Goal: Information Seeking & Learning: Learn about a topic

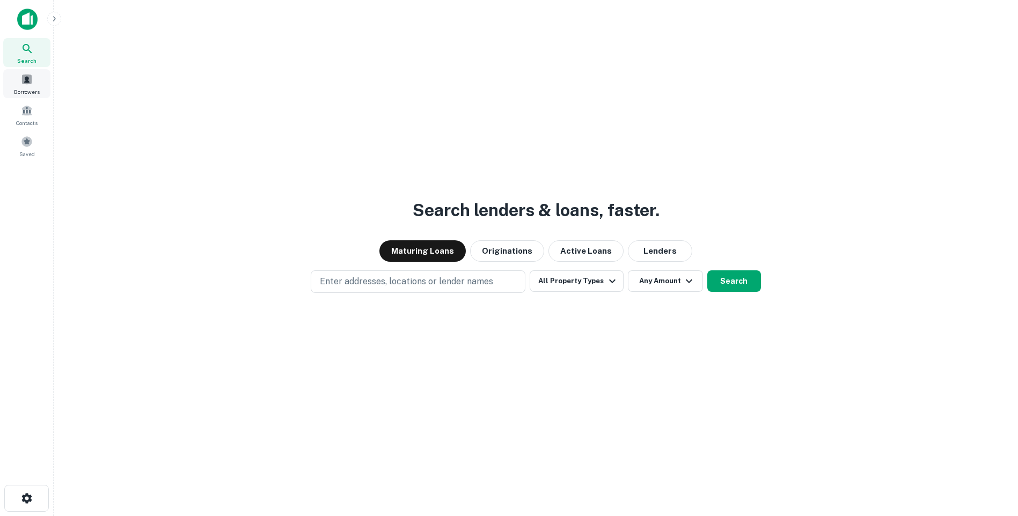
click at [33, 84] on div "Borrowers" at bounding box center [26, 83] width 47 height 29
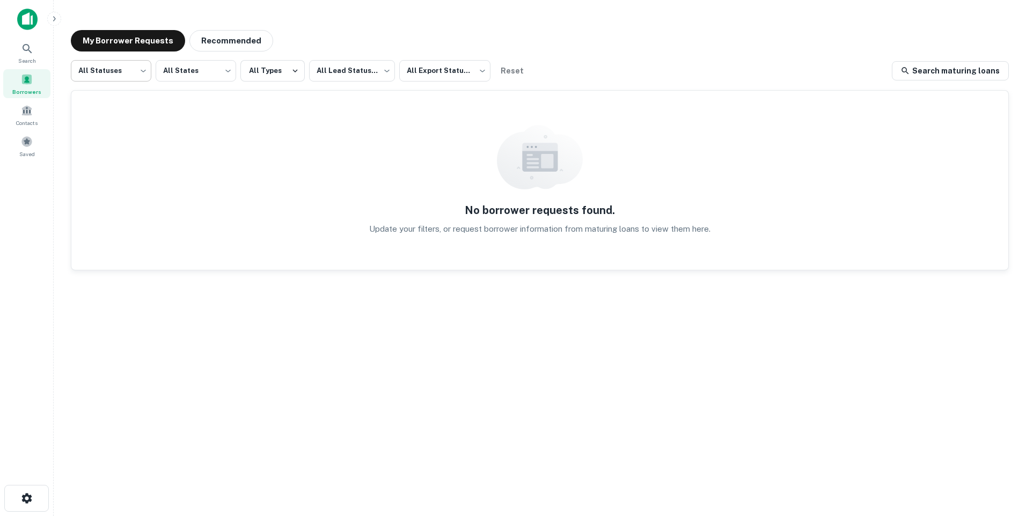
click at [136, 71] on body "Search Borrowers Contacts Saved My Borrower Requests Recommended All Statuses *…" at bounding box center [513, 258] width 1026 height 516
click at [187, 72] on div at bounding box center [513, 258] width 1026 height 516
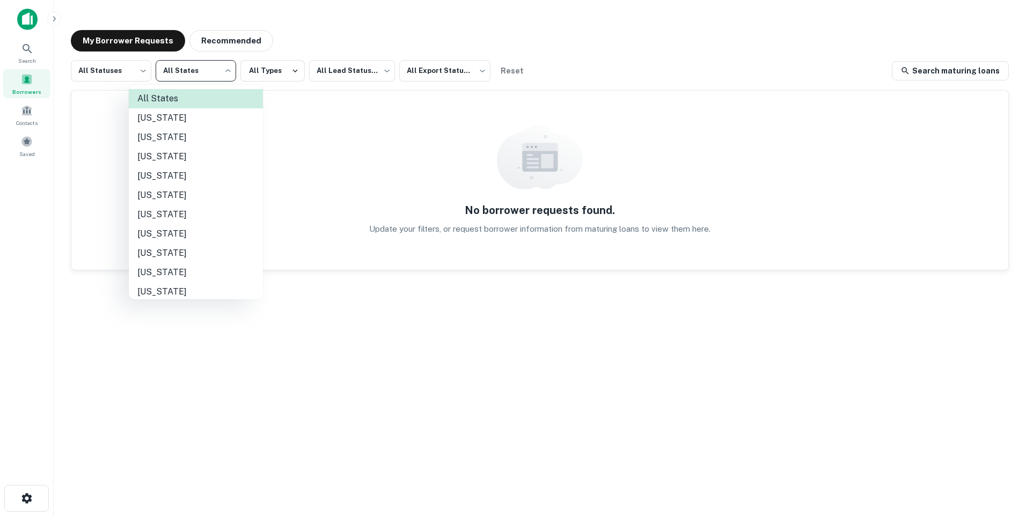
click at [187, 72] on body "Search Borrowers Contacts Saved My Borrower Requests Recommended All Statuses *…" at bounding box center [513, 258] width 1026 height 516
click at [172, 192] on li "California" at bounding box center [196, 195] width 134 height 19
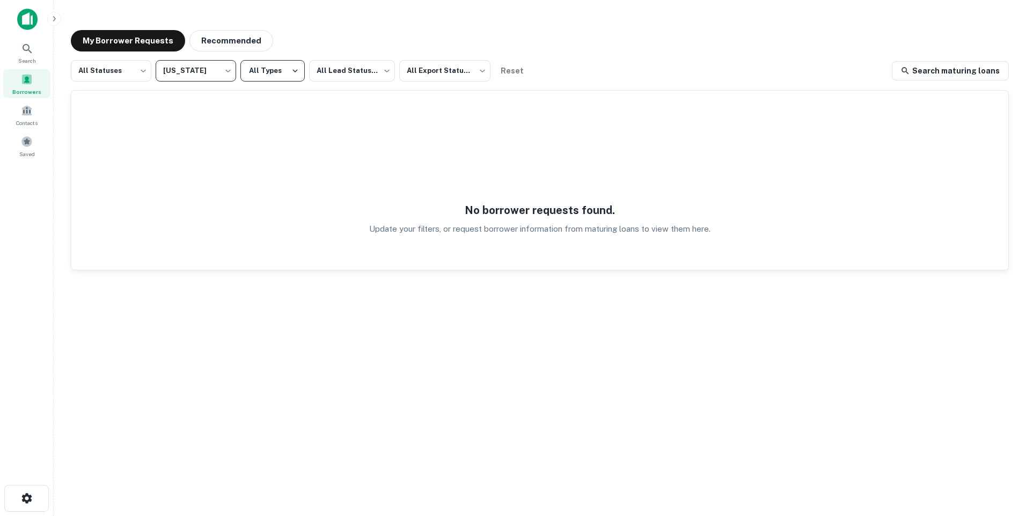
click at [259, 68] on button "All Types" at bounding box center [272, 70] width 64 height 21
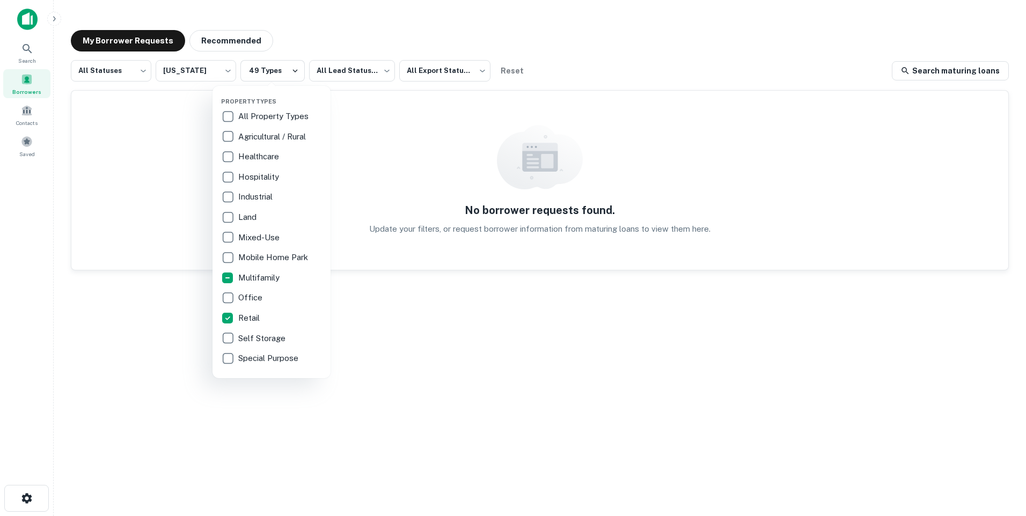
click at [213, 72] on div at bounding box center [513, 258] width 1026 height 516
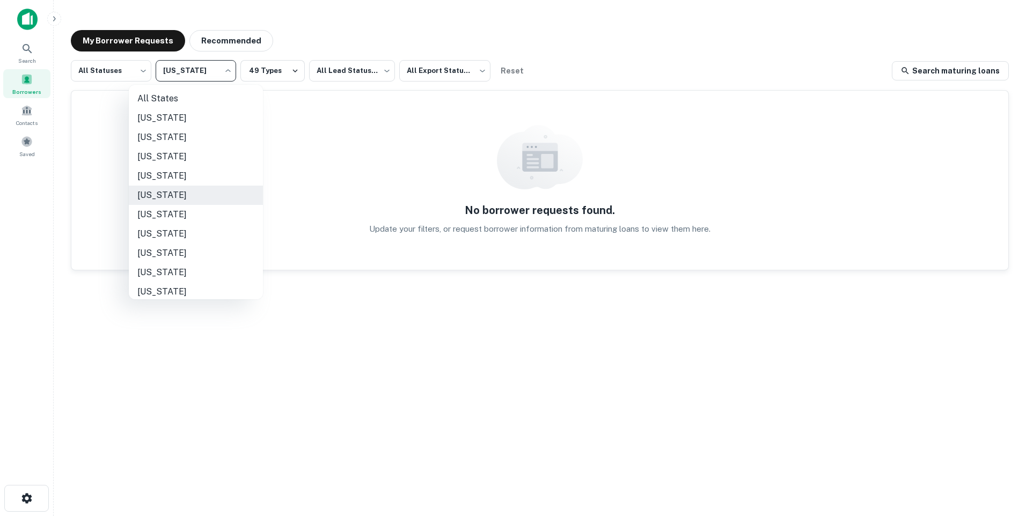
click at [228, 67] on body "Search Borrowers Contacts Saved My Borrower Requests Recommended All Statuses *…" at bounding box center [513, 258] width 1026 height 516
click at [155, 158] on li "Colorado" at bounding box center [196, 160] width 134 height 19
type input "**"
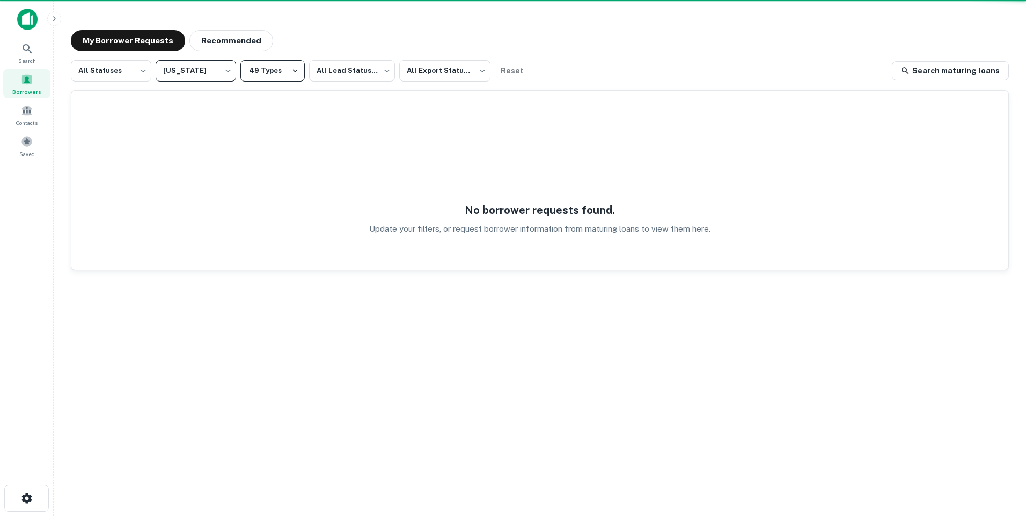
click at [280, 60] on button "49 Types" at bounding box center [272, 70] width 64 height 21
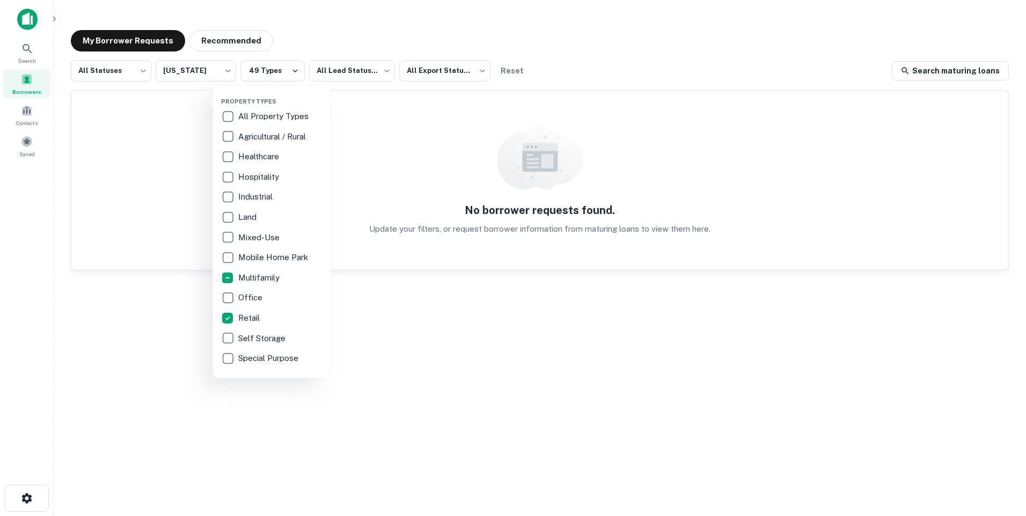
click at [360, 74] on div at bounding box center [513, 258] width 1026 height 516
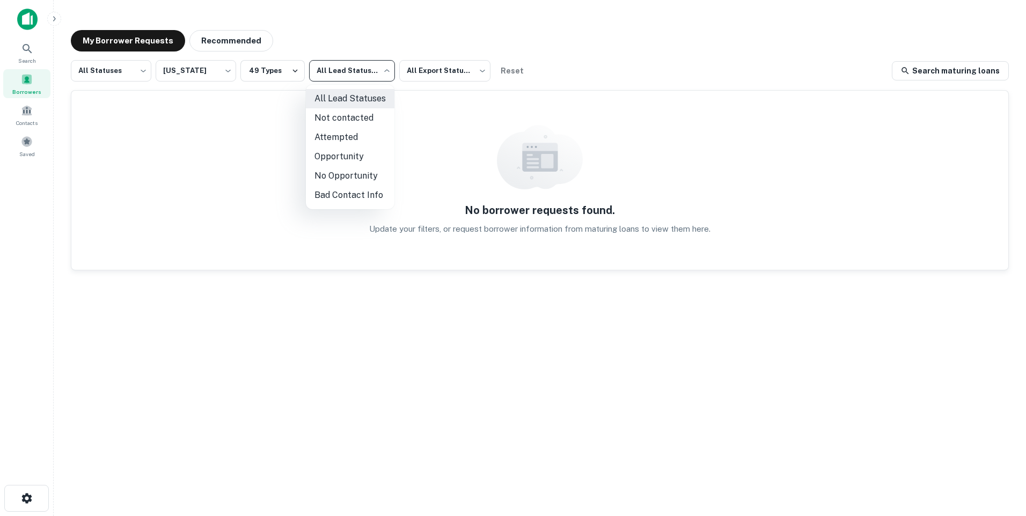
click at [360, 74] on body "Search Borrowers Contacts Saved My Borrower Requests Recommended All Statuses *…" at bounding box center [513, 258] width 1026 height 516
click at [361, 97] on li "All Lead Statuses" at bounding box center [350, 98] width 89 height 19
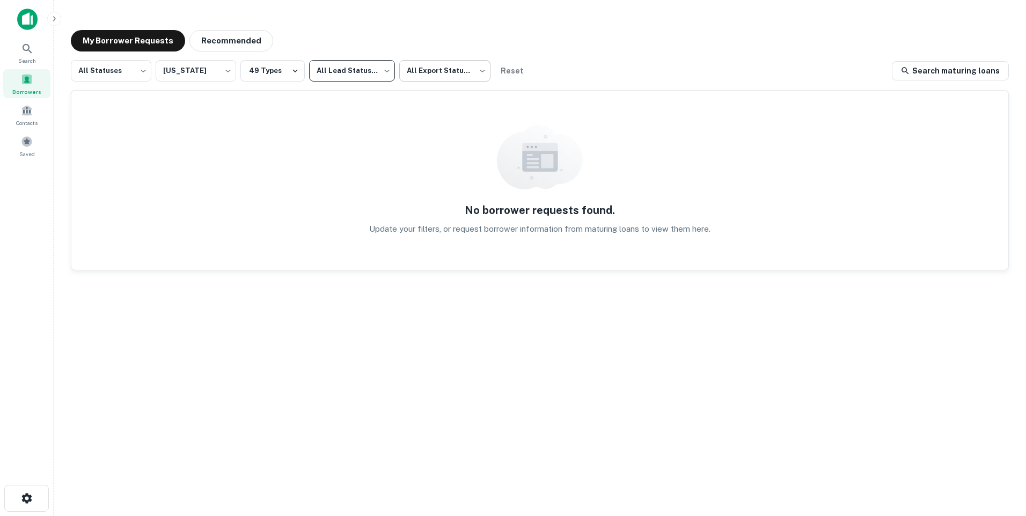
click at [429, 67] on body "Search Borrowers Contacts Saved My Borrower Requests Recommended All Statuses *…" at bounding box center [513, 258] width 1026 height 516
click at [620, 72] on div at bounding box center [513, 258] width 1026 height 516
click at [942, 68] on link "Search maturing loans" at bounding box center [950, 70] width 117 height 19
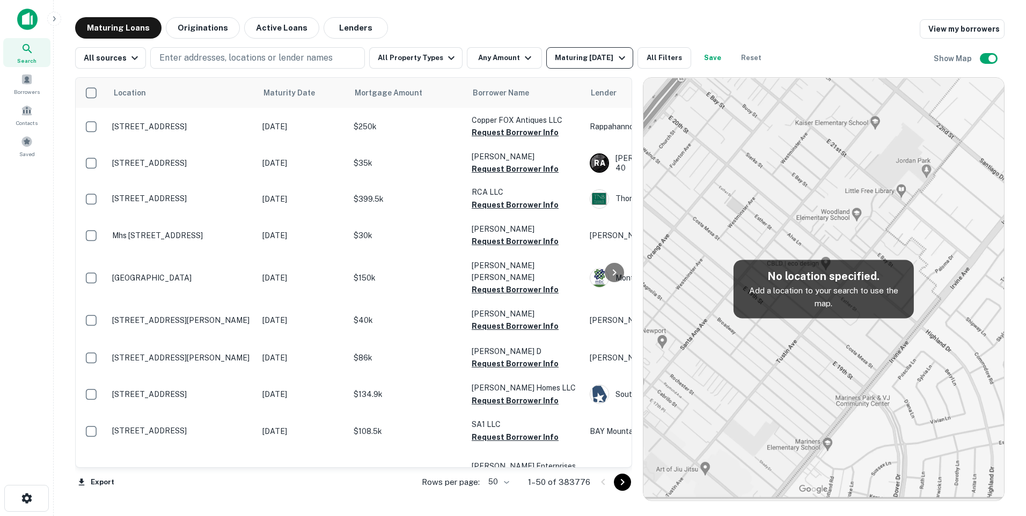
click at [593, 59] on div "Maturing [DATE]" at bounding box center [591, 58] width 73 height 13
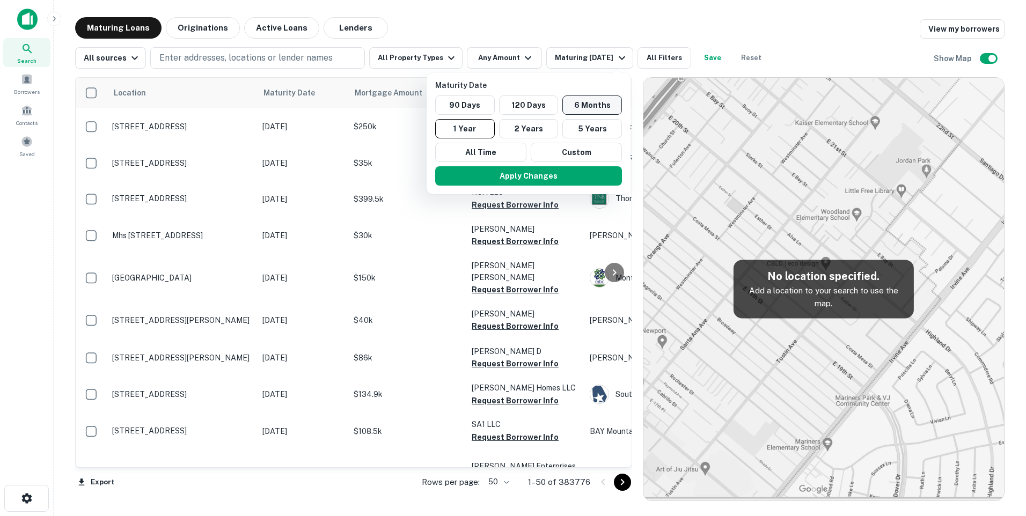
click at [582, 103] on button "6 Months" at bounding box center [592, 105] width 60 height 19
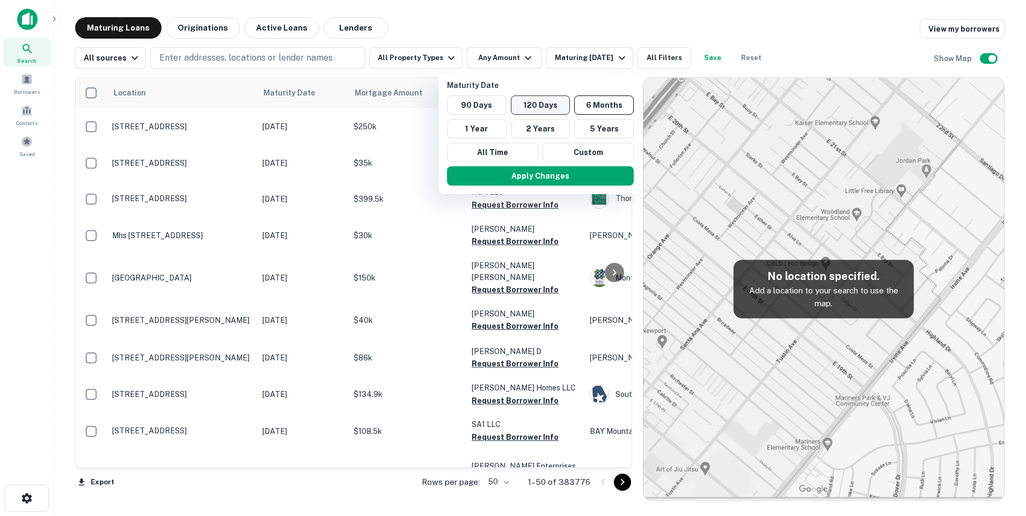
click at [549, 104] on button "120 Days" at bounding box center [541, 105] width 60 height 19
click at [543, 179] on button "Apply Changes" at bounding box center [539, 175] width 187 height 19
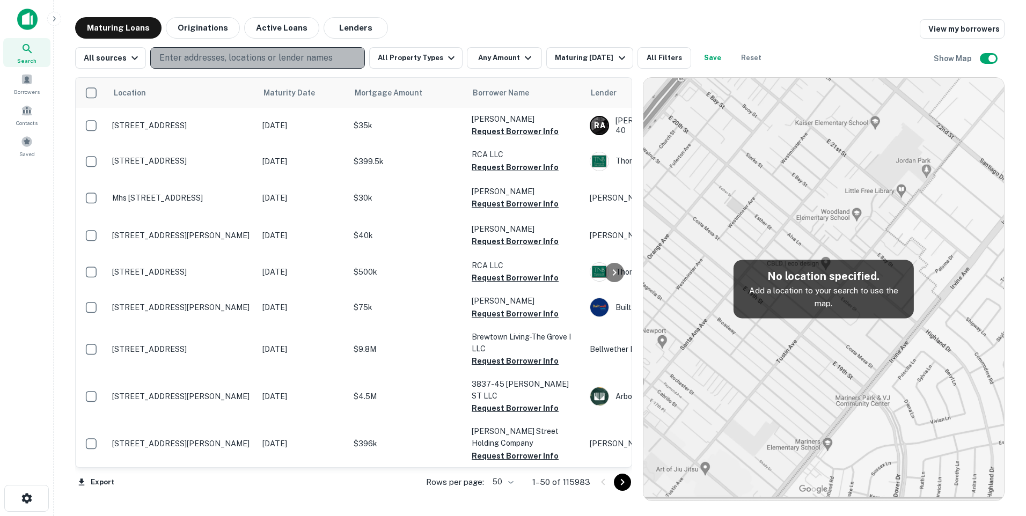
click at [262, 52] on p "Enter addresses, locations or lender names" at bounding box center [245, 58] width 173 height 13
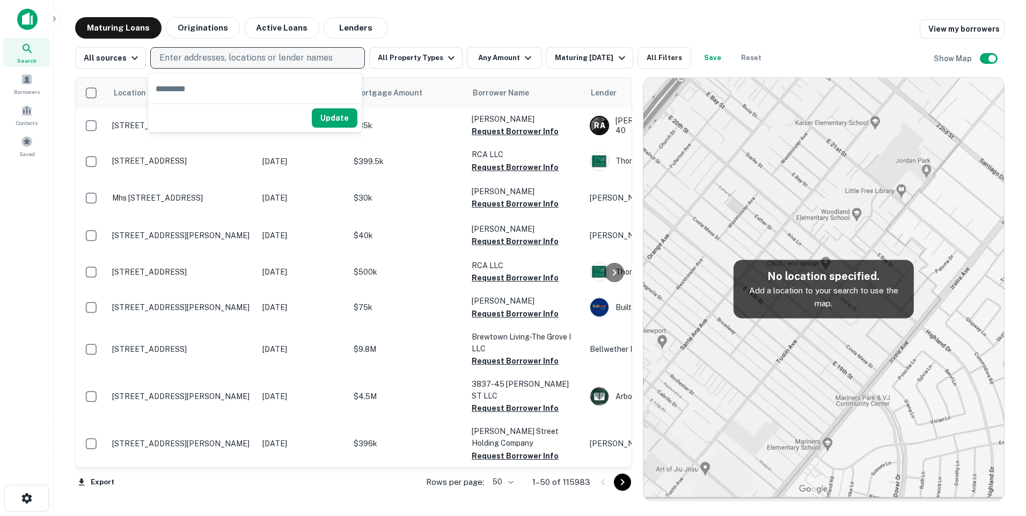
click at [191, 61] on p "Enter addresses, locations or lender names" at bounding box center [245, 58] width 173 height 13
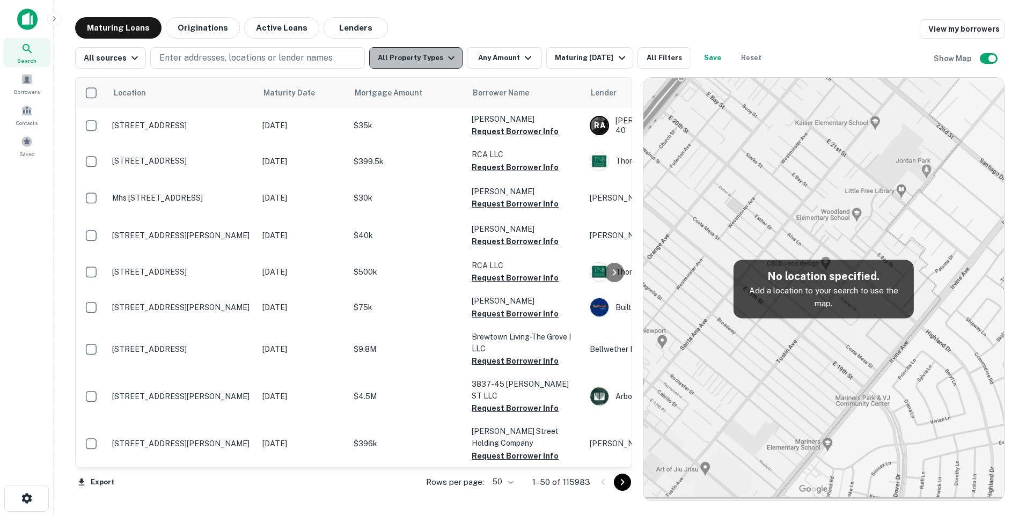
click at [435, 55] on button "All Property Types" at bounding box center [415, 57] width 93 height 21
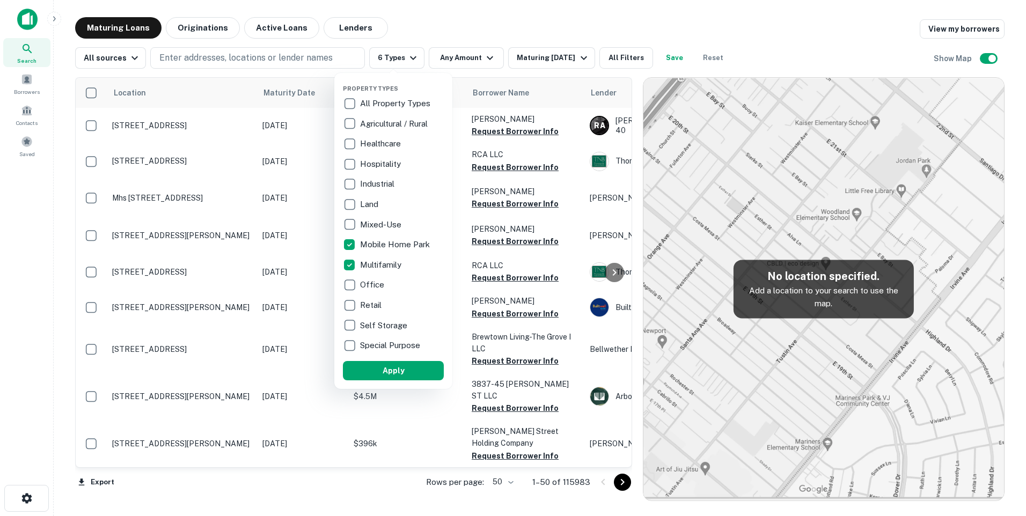
click at [277, 56] on div at bounding box center [513, 258] width 1026 height 516
click at [262, 52] on div at bounding box center [513, 258] width 1026 height 516
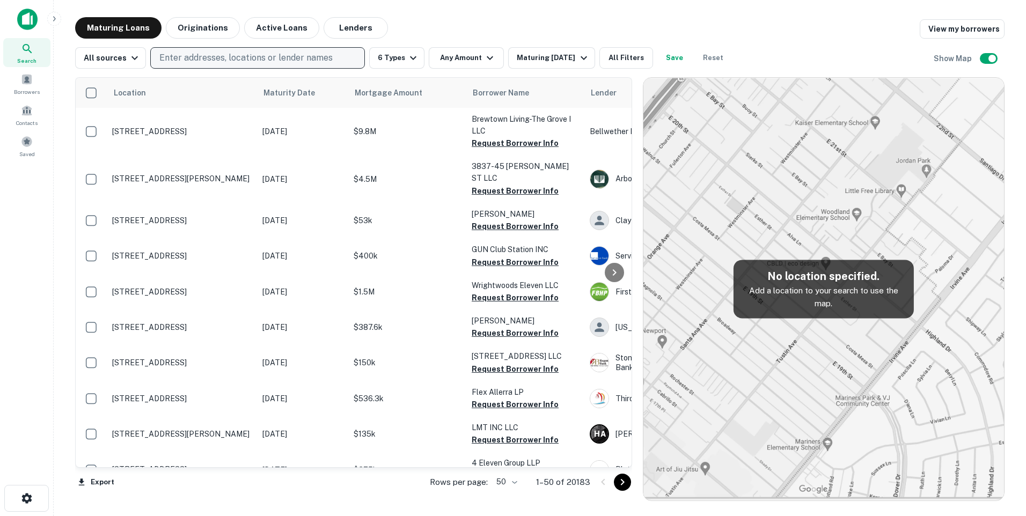
click at [262, 51] on button "Enter addresses, locations or lender names" at bounding box center [257, 57] width 215 height 21
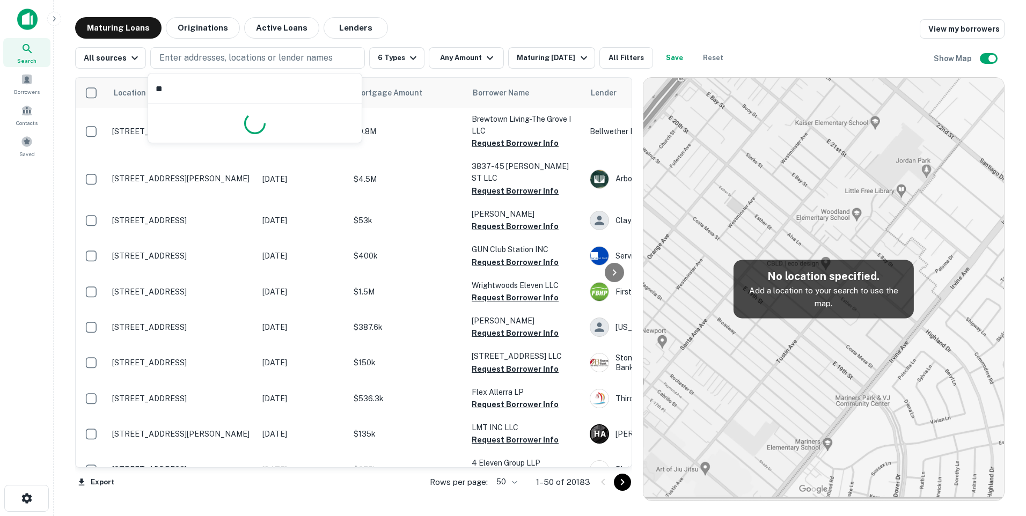
type input "*"
type input "*******"
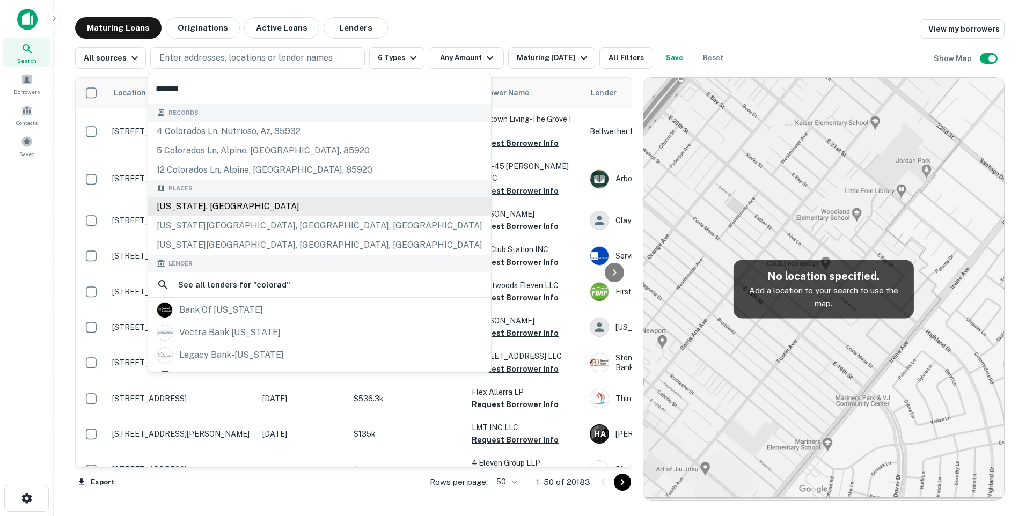
click at [199, 208] on div "[US_STATE], [GEOGRAPHIC_DATA]" at bounding box center [319, 206] width 343 height 19
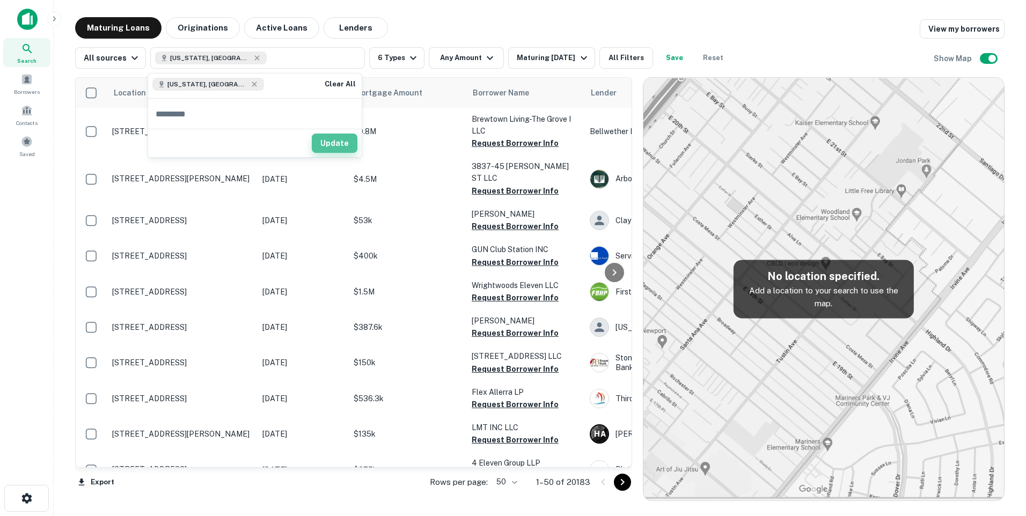
click at [346, 142] on button "Update" at bounding box center [335, 143] width 46 height 19
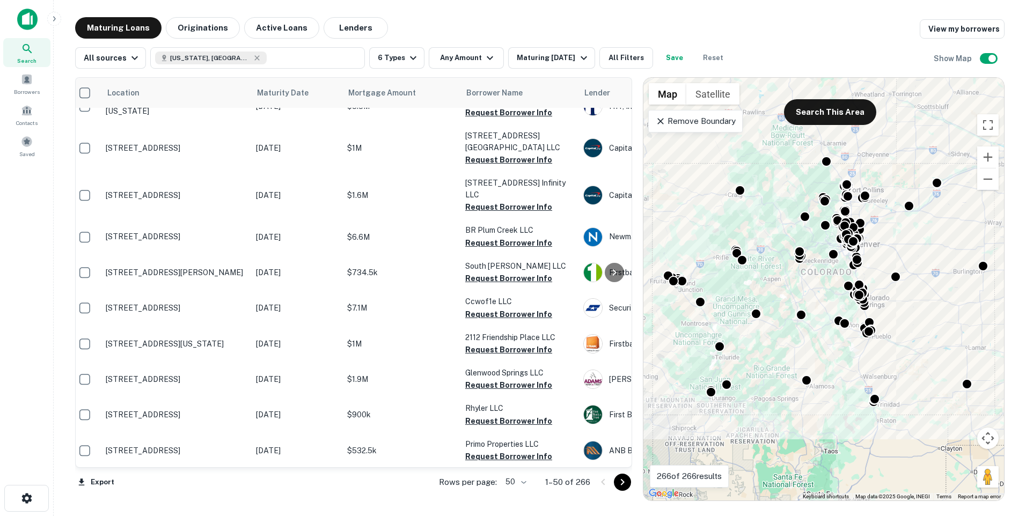
scroll to position [268, 0]
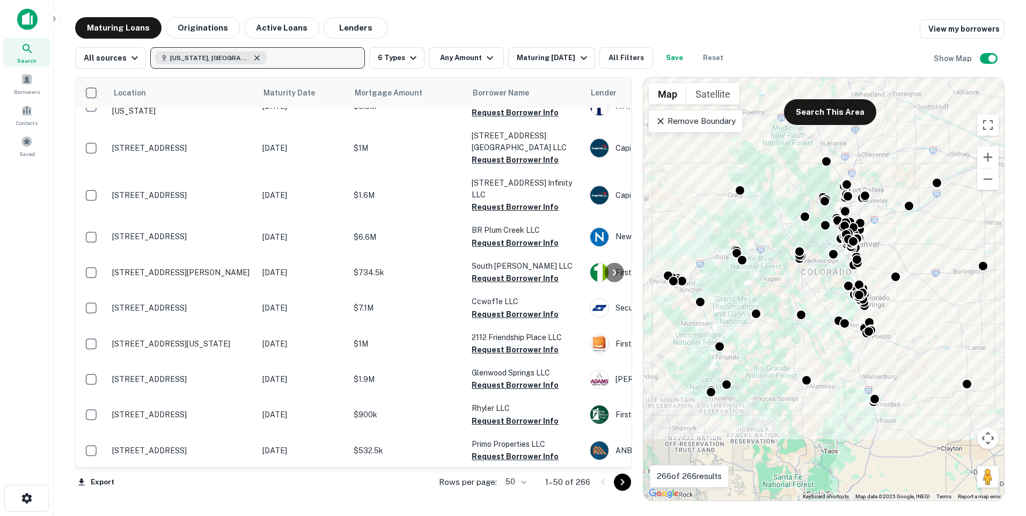
click at [253, 58] on icon "button" at bounding box center [257, 58] width 9 height 9
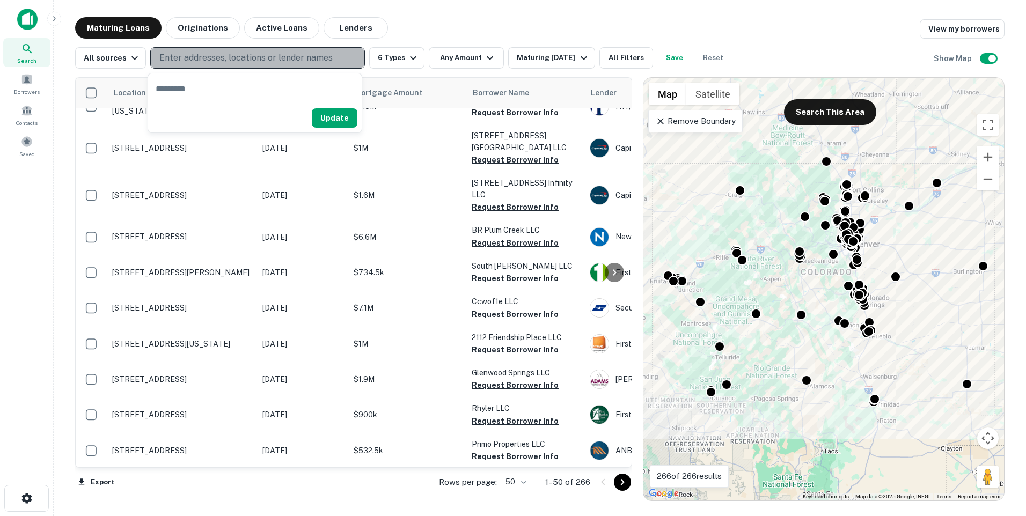
click at [221, 57] on p "Enter addresses, locations or lender names" at bounding box center [245, 58] width 173 height 13
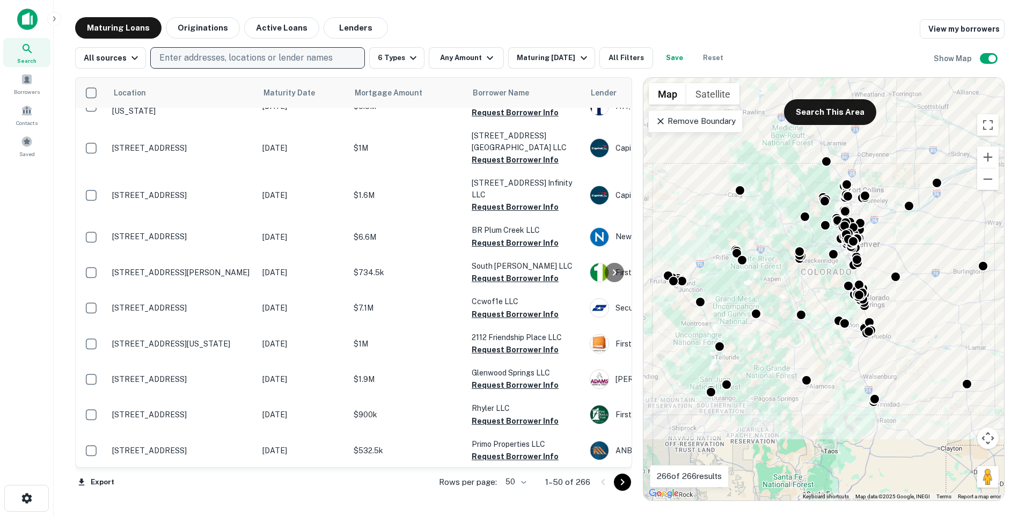
click at [178, 67] on button "Enter addresses, locations or lender names" at bounding box center [257, 57] width 215 height 21
type input "*********"
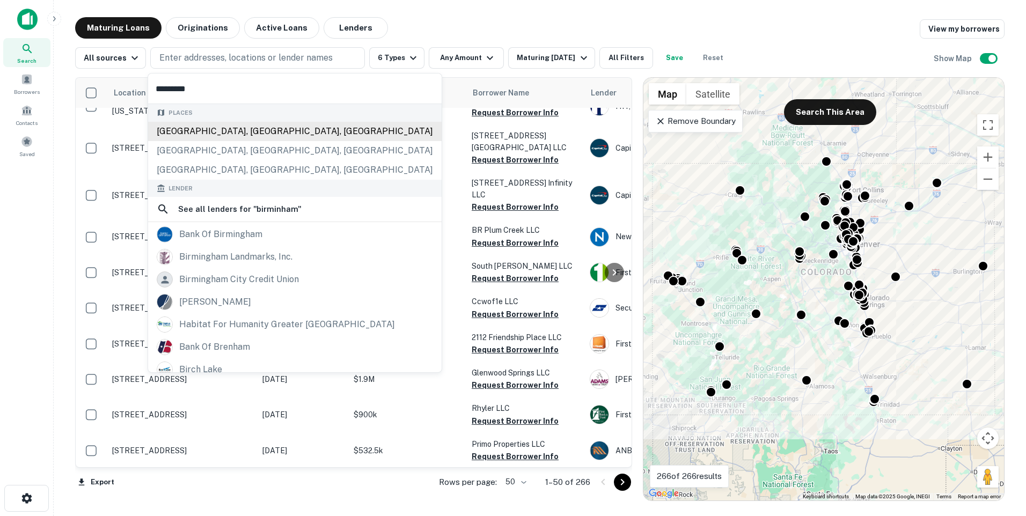
click at [189, 133] on div "[GEOGRAPHIC_DATA], [GEOGRAPHIC_DATA], [GEOGRAPHIC_DATA]" at bounding box center [295, 131] width 294 height 19
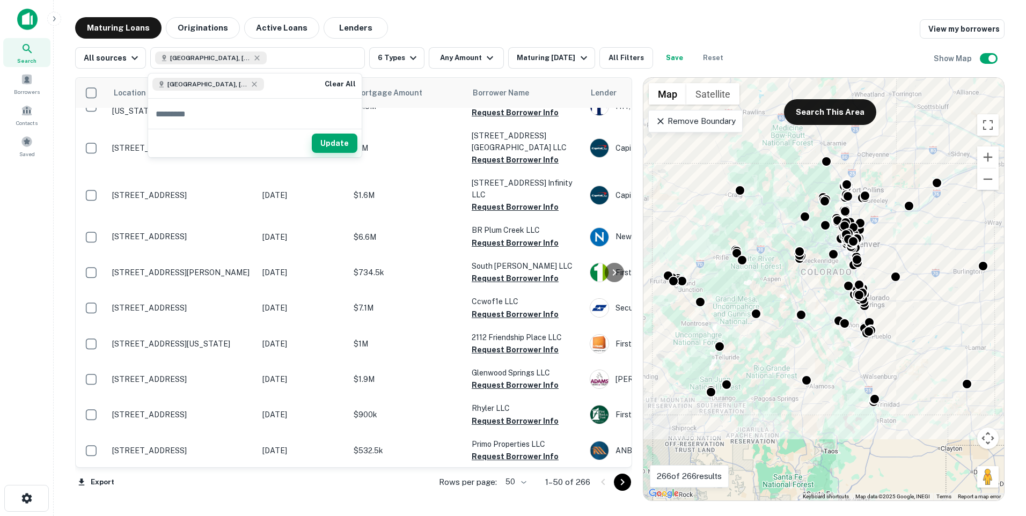
click at [329, 147] on button "Update" at bounding box center [335, 143] width 46 height 19
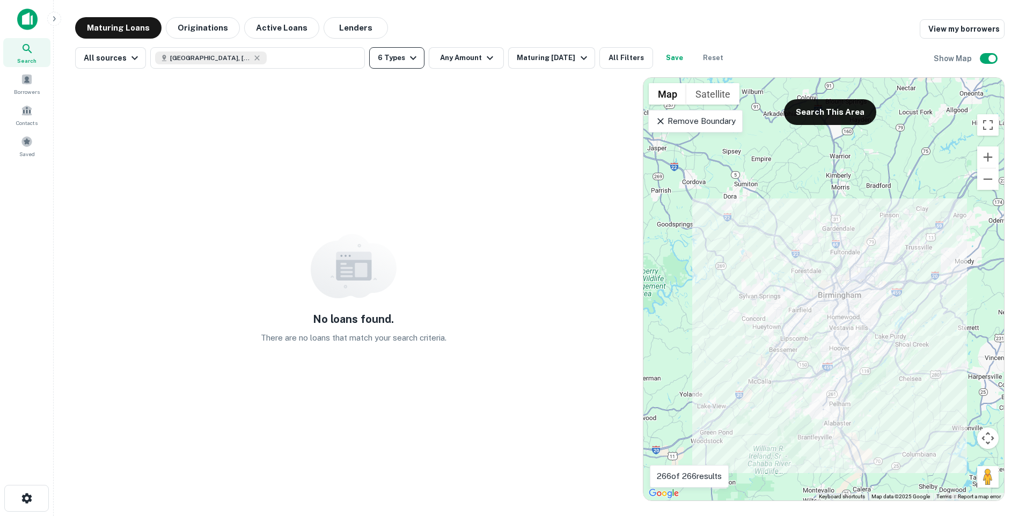
click at [411, 59] on icon "button" at bounding box center [413, 58] width 13 height 13
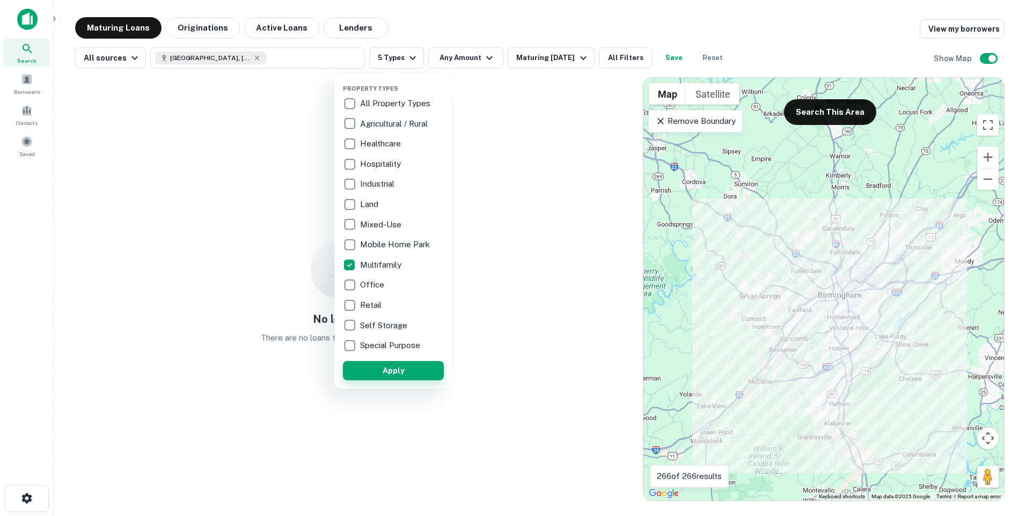
click at [383, 370] on button "Apply" at bounding box center [393, 370] width 101 height 19
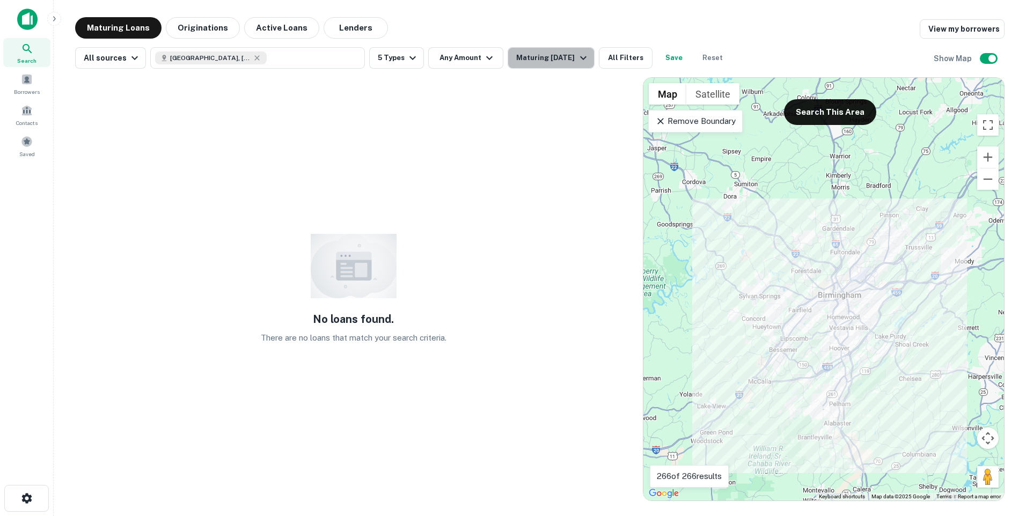
click at [553, 55] on div "Maturing [DATE]" at bounding box center [552, 58] width 73 height 13
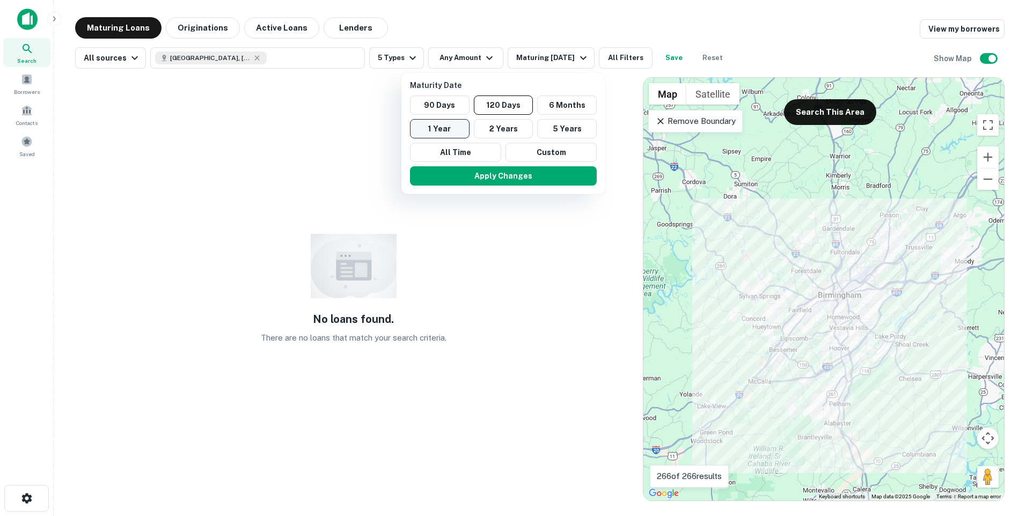
click at [448, 126] on button "1 Year" at bounding box center [440, 128] width 60 height 19
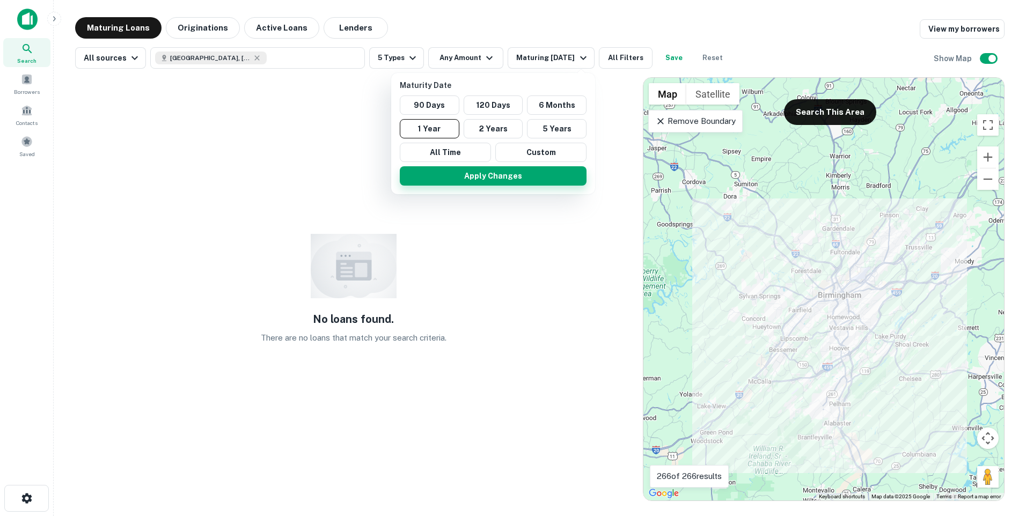
click at [477, 178] on button "Apply Changes" at bounding box center [493, 175] width 187 height 19
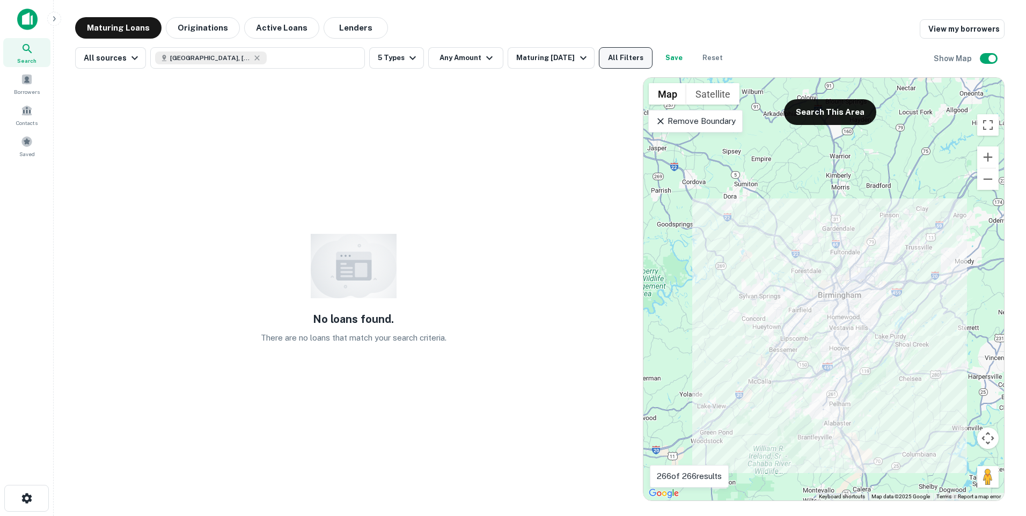
click at [626, 61] on button "All Filters" at bounding box center [626, 57] width 54 height 21
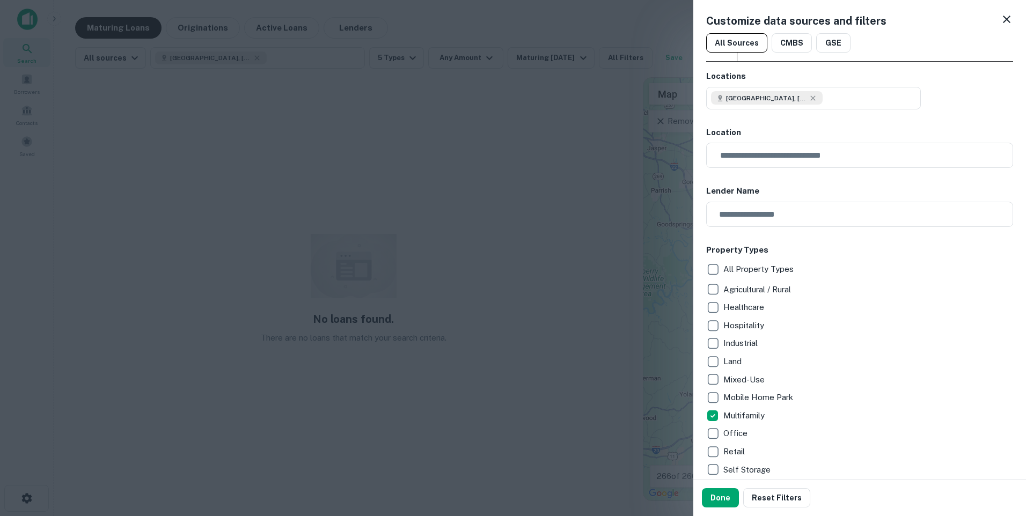
click at [567, 233] on div at bounding box center [513, 258] width 1026 height 516
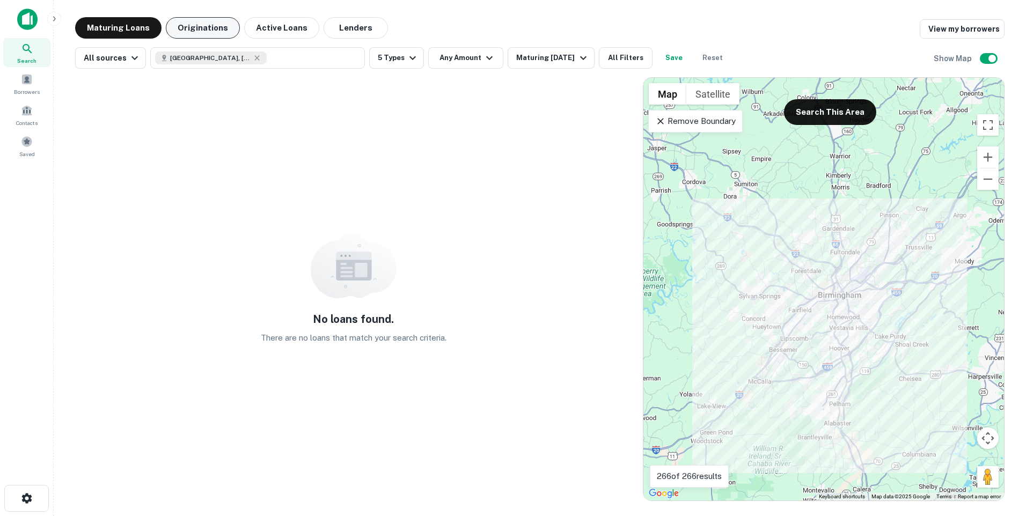
click at [199, 28] on button "Originations" at bounding box center [203, 27] width 74 height 21
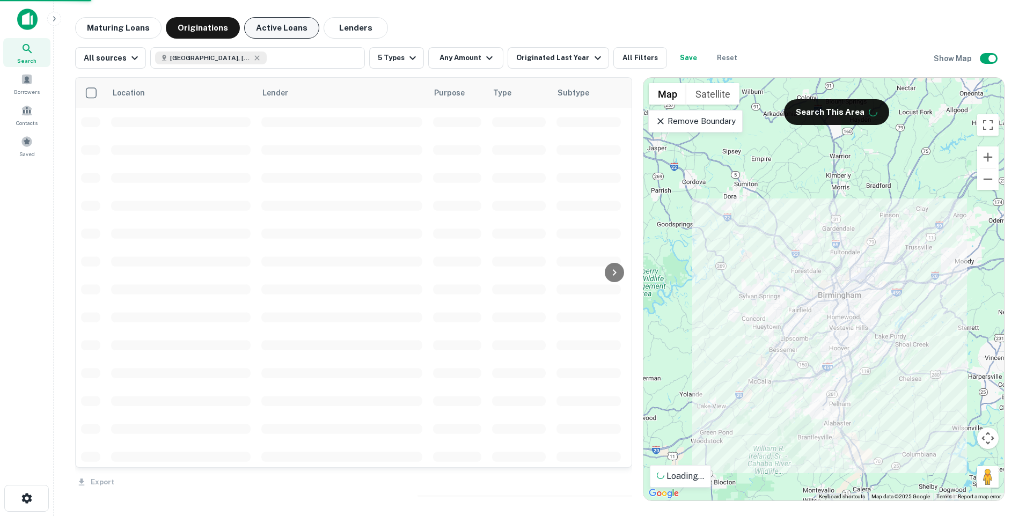
scroll to position [268, 0]
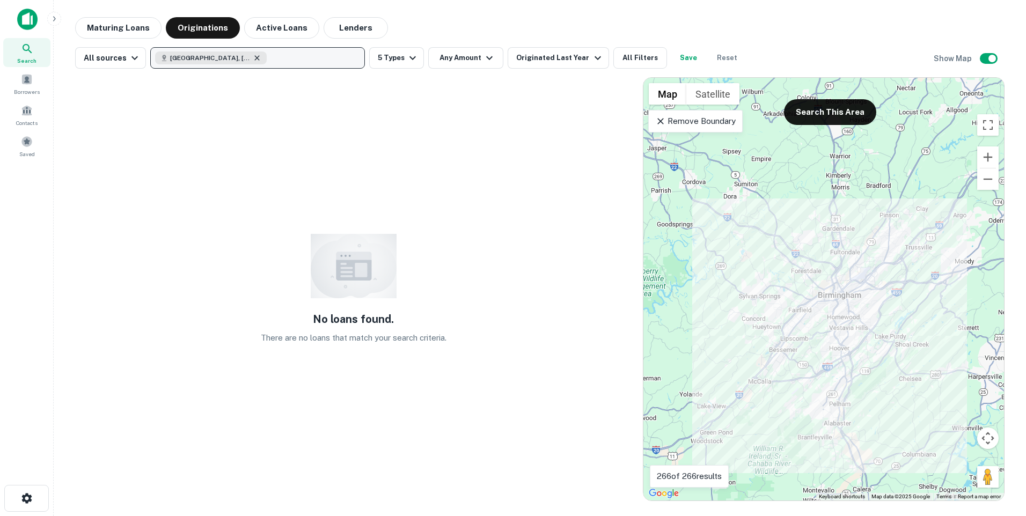
click at [255, 57] on icon "button" at bounding box center [257, 57] width 5 height 5
click at [239, 56] on p "Enter addresses, locations or lender names" at bounding box center [245, 58] width 173 height 13
click at [150, 47] on button "Enter addresses, locations or lender names" at bounding box center [257, 57] width 215 height 21
type input "*******"
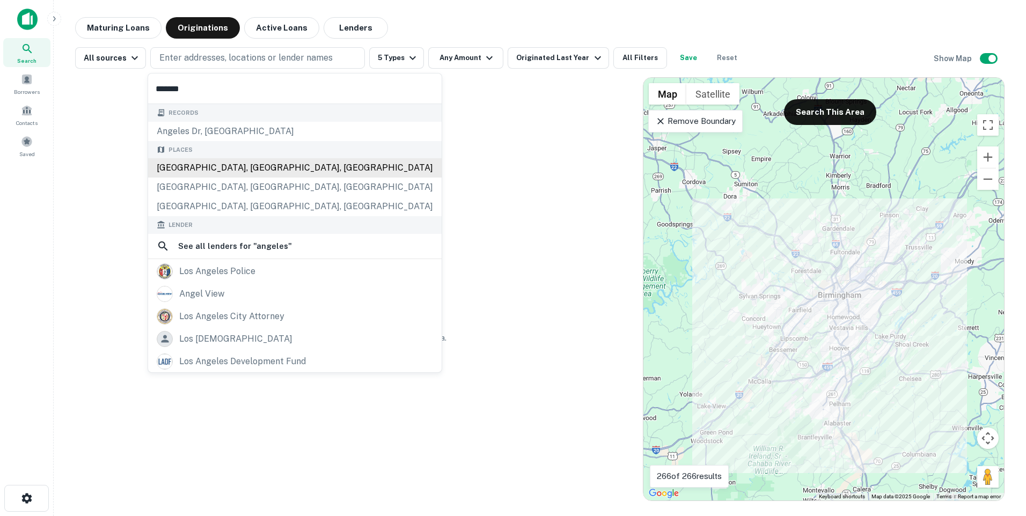
click at [213, 171] on div "[GEOGRAPHIC_DATA], [GEOGRAPHIC_DATA], [GEOGRAPHIC_DATA]" at bounding box center [295, 167] width 294 height 19
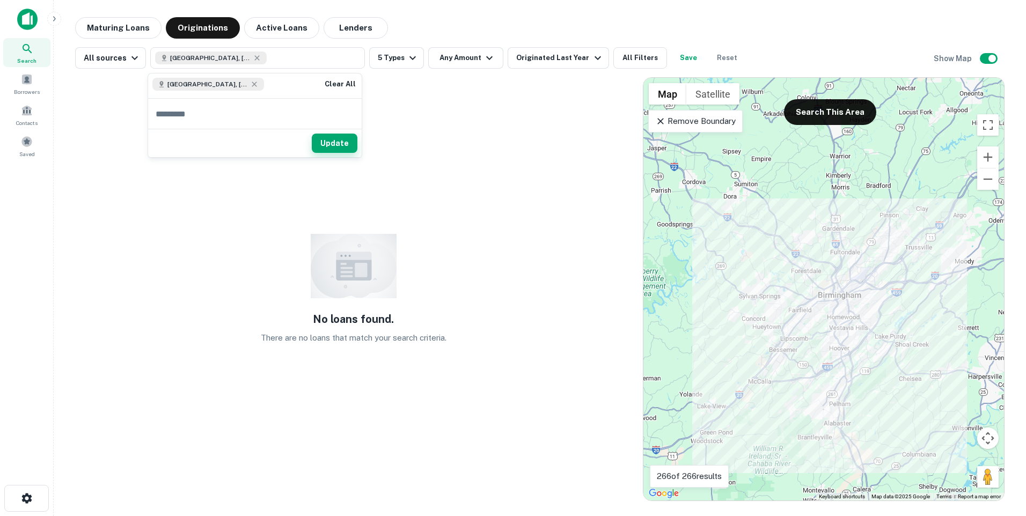
click at [331, 138] on button "Update" at bounding box center [335, 143] width 46 height 19
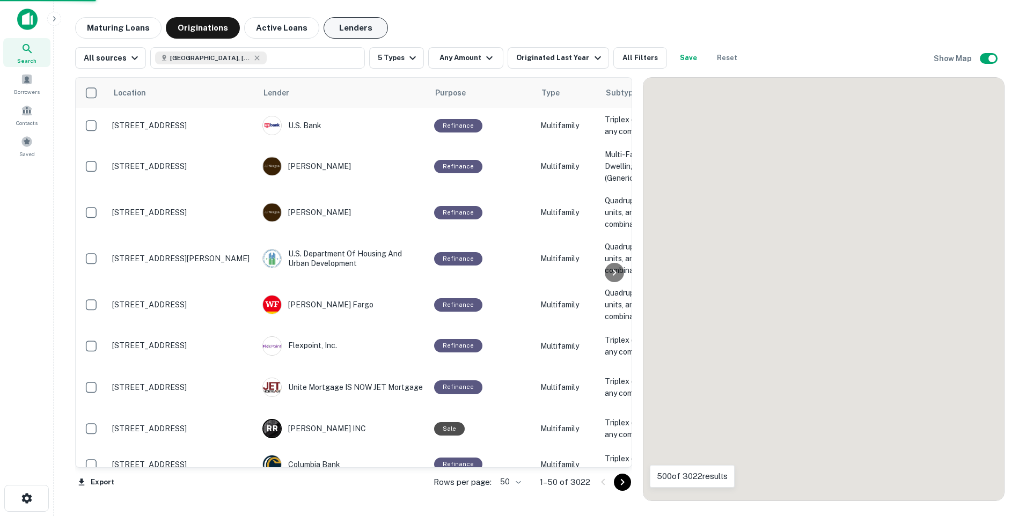
click at [356, 28] on button "Lenders" at bounding box center [356, 27] width 64 height 21
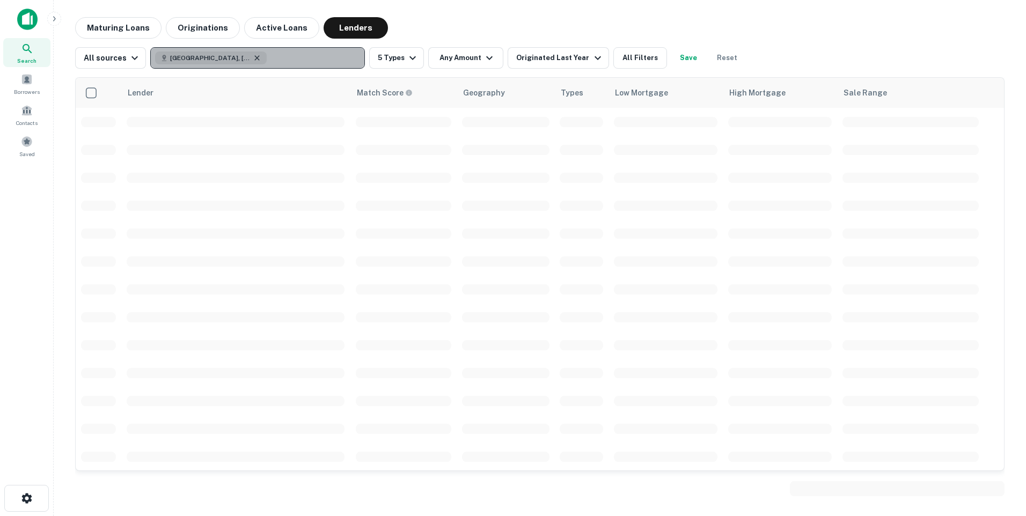
click at [255, 57] on icon "button" at bounding box center [257, 57] width 5 height 5
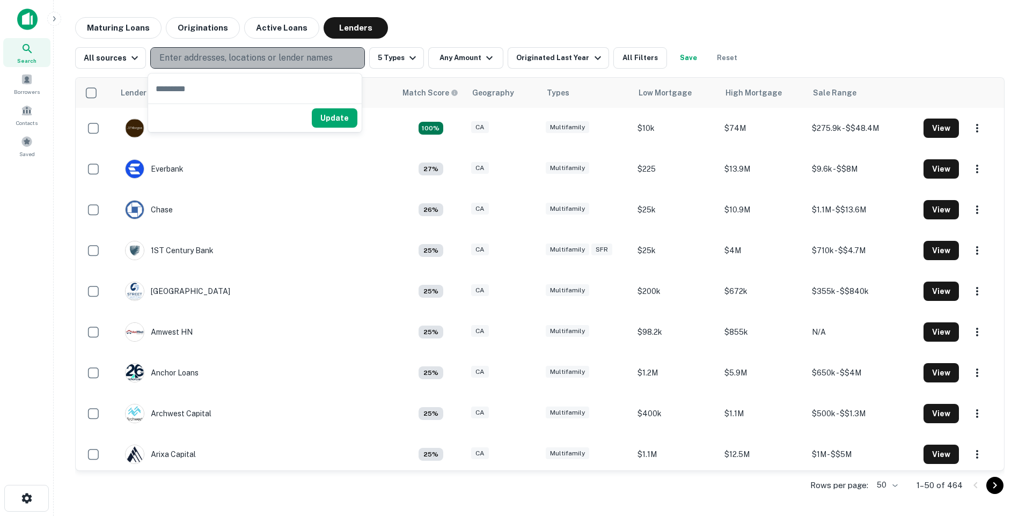
click at [235, 55] on p "Enter addresses, locations or lender names" at bounding box center [245, 58] width 173 height 13
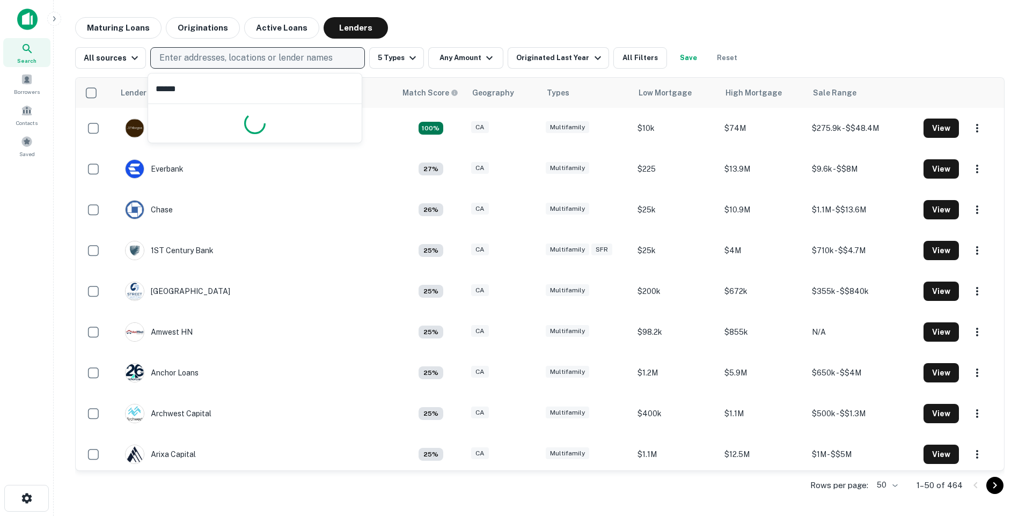
type input "*******"
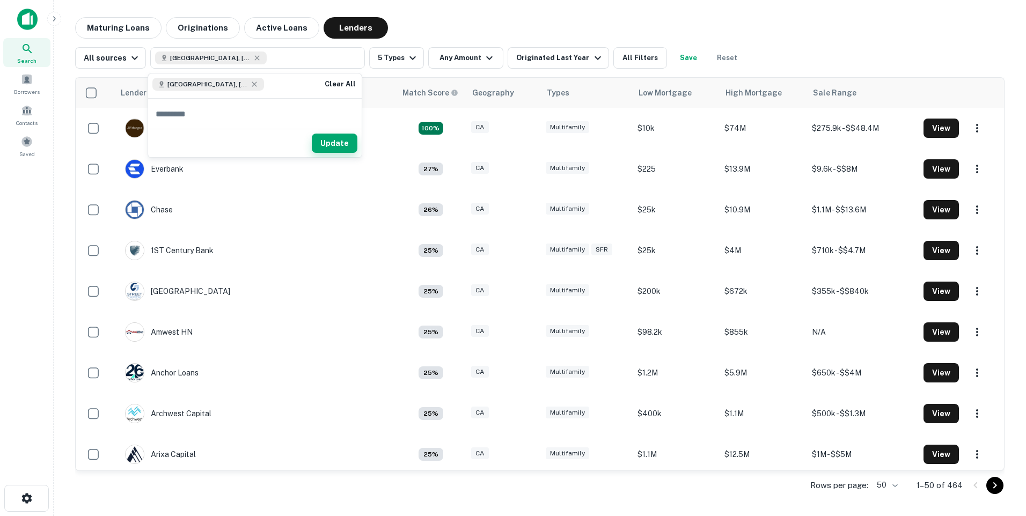
click at [338, 142] on button "Update" at bounding box center [335, 143] width 46 height 19
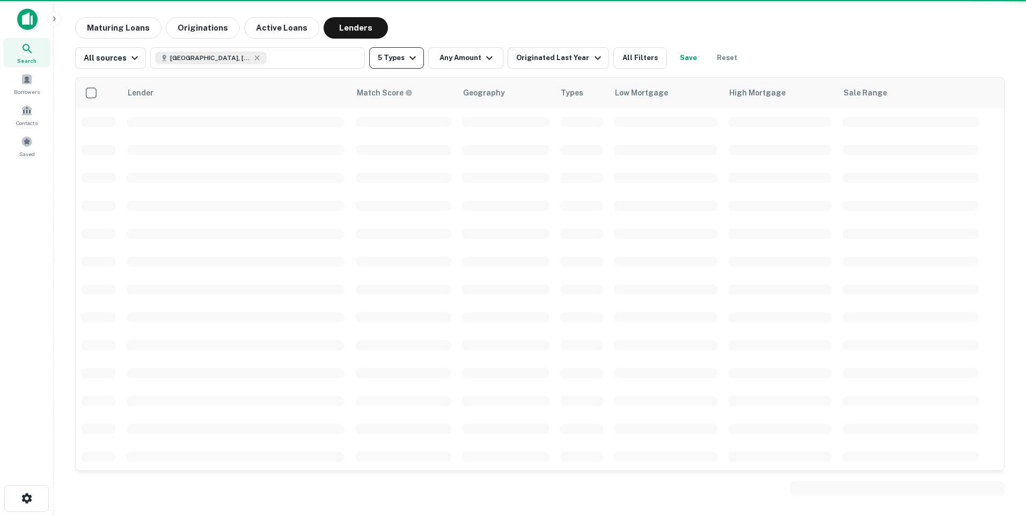
click at [403, 68] on button "5 Types" at bounding box center [396, 57] width 55 height 21
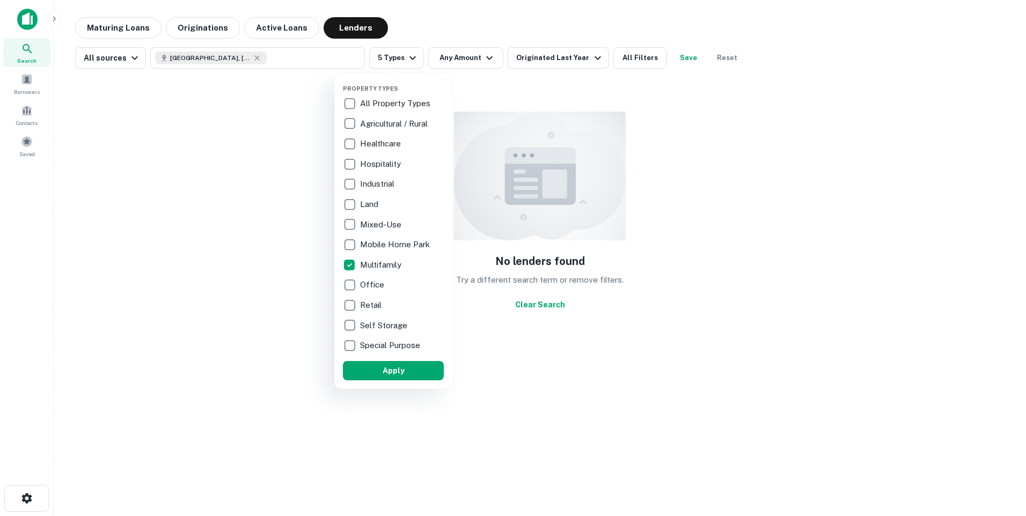
click at [403, 58] on div at bounding box center [513, 258] width 1026 height 516
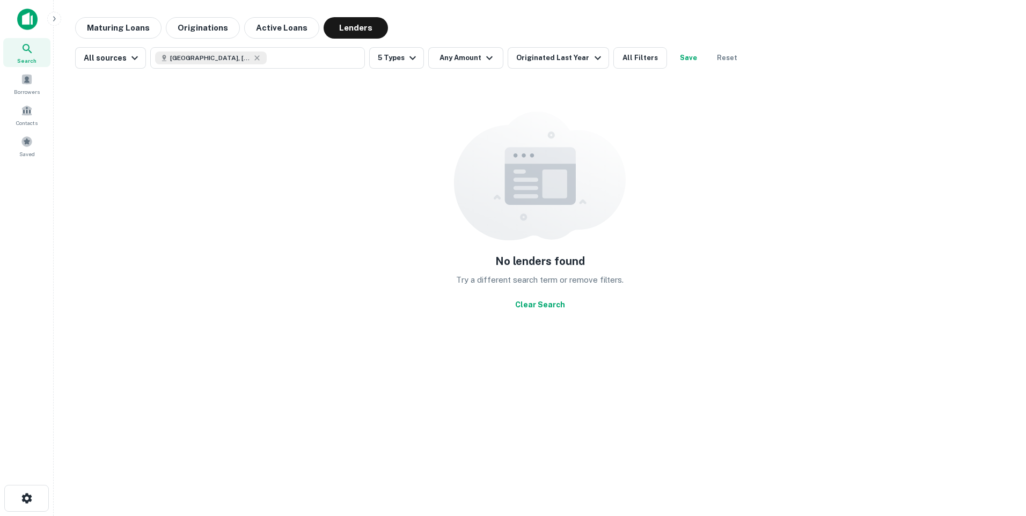
click at [406, 58] on icon "button" at bounding box center [412, 58] width 13 height 13
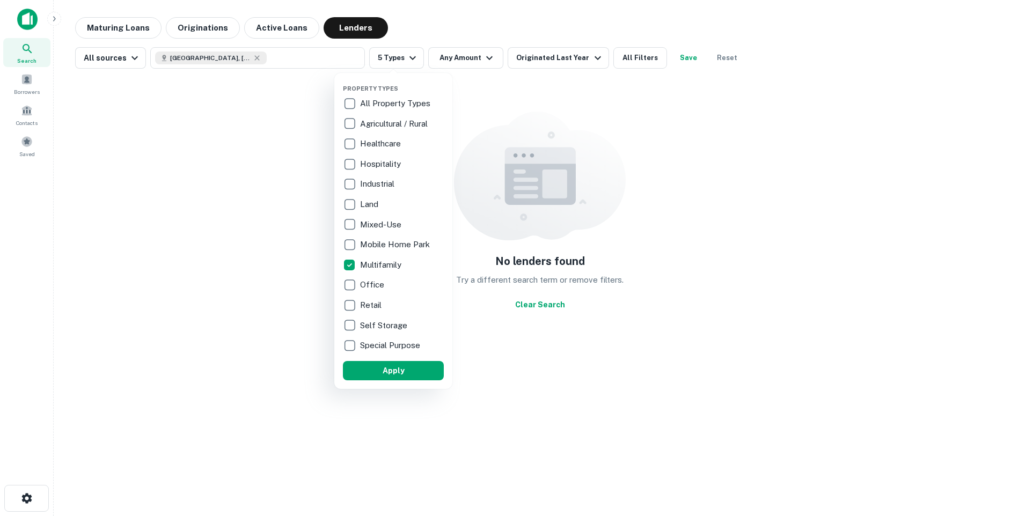
click at [403, 58] on div at bounding box center [513, 258] width 1026 height 516
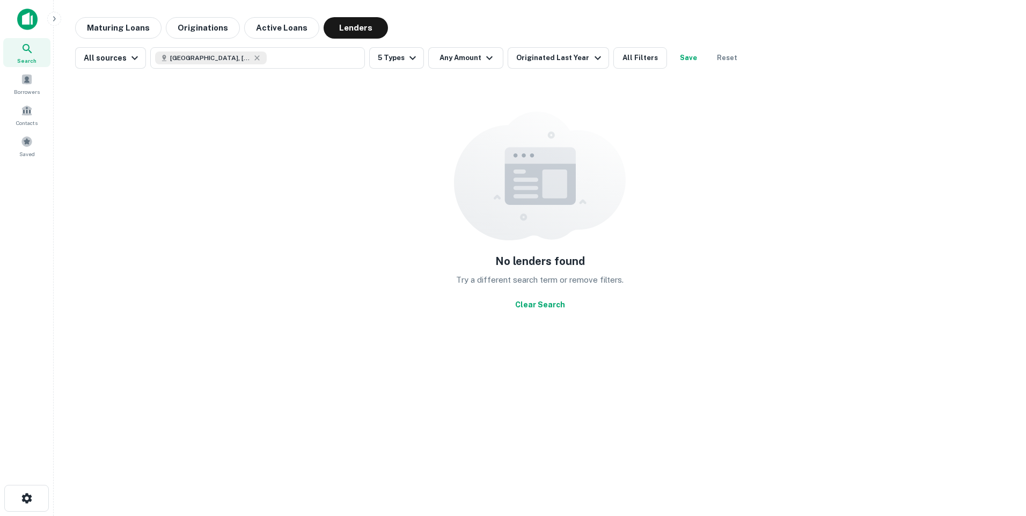
click at [433, 8] on main "Maturing Loans Originations Active Loans Lenders All sources [GEOGRAPHIC_DATA],…" at bounding box center [540, 258] width 973 height 516
click at [255, 58] on icon "button" at bounding box center [257, 57] width 5 height 5
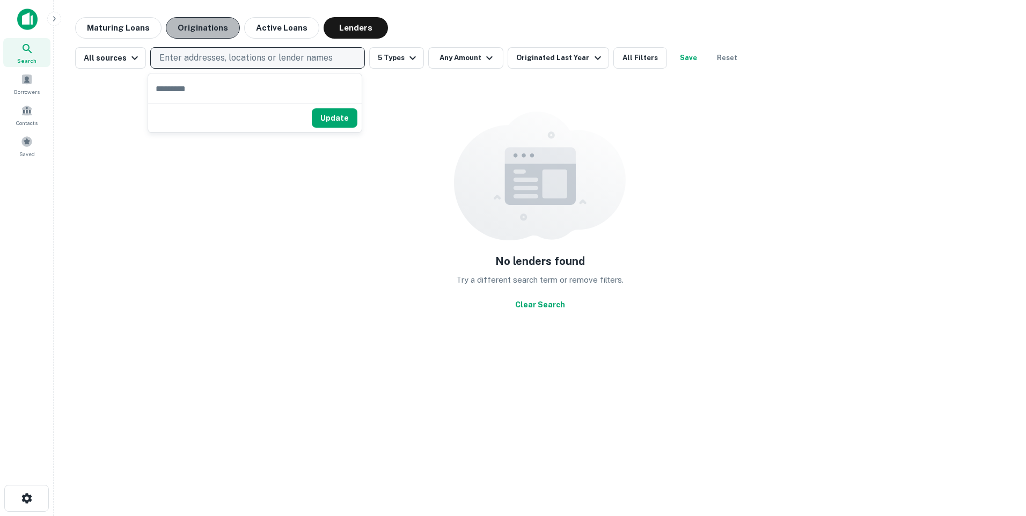
click at [211, 31] on button "Originations" at bounding box center [203, 27] width 74 height 21
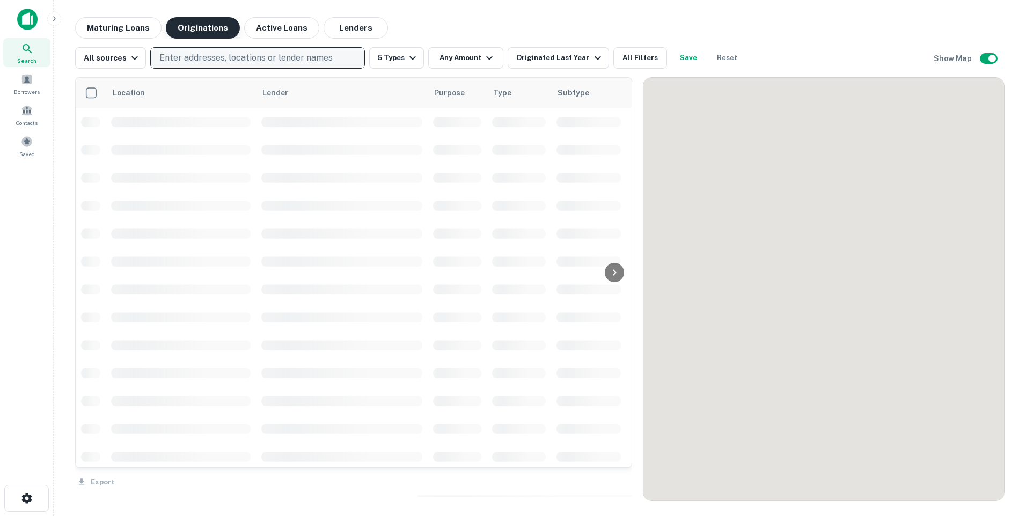
scroll to position [268, 0]
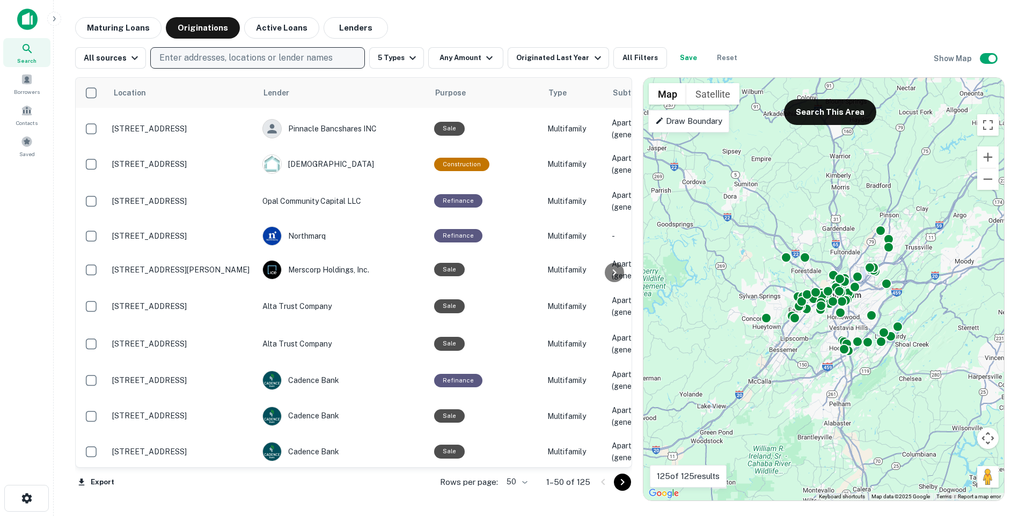
click at [265, 55] on p "Enter addresses, locations or lender names" at bounding box center [245, 58] width 173 height 13
type input "*********"
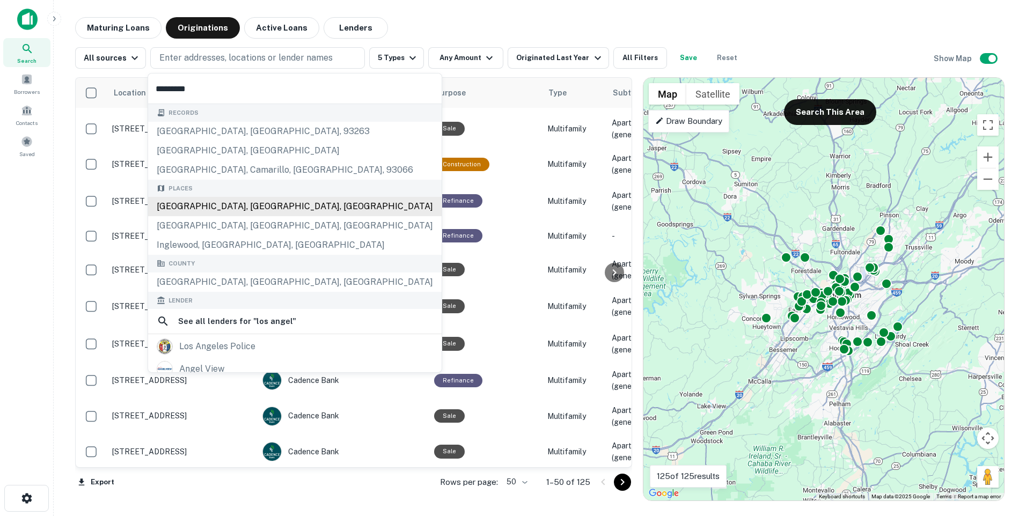
click at [237, 204] on div "Places [GEOGRAPHIC_DATA], [GEOGRAPHIC_DATA], [GEOGRAPHIC_DATA] [GEOGRAPHIC_DATA…" at bounding box center [295, 218] width 294 height 76
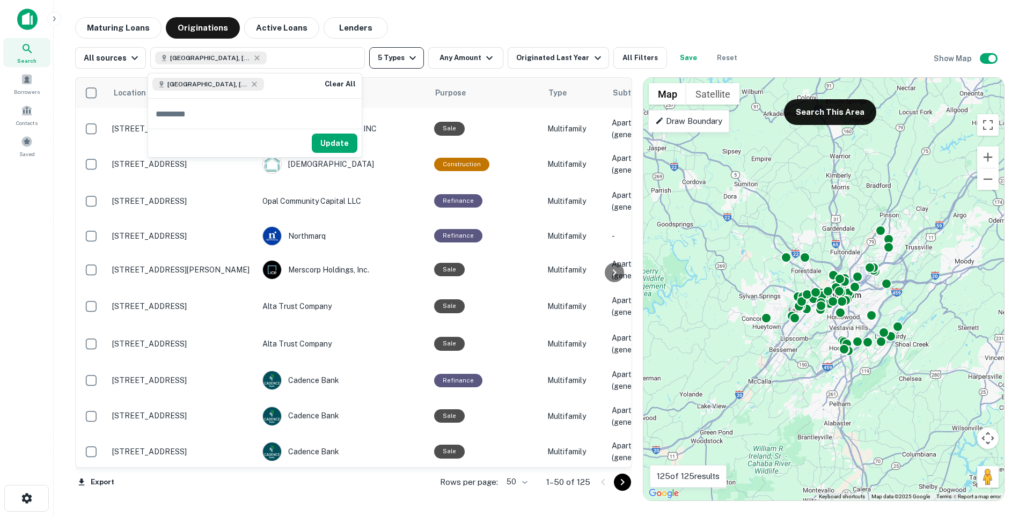
drag, startPoint x: 421, startPoint y: 27, endPoint x: 405, endPoint y: 56, distance: 33.2
click at [421, 27] on div "Maturing Loans Originations Active Loans Lenders" at bounding box center [540, 27] width 930 height 21
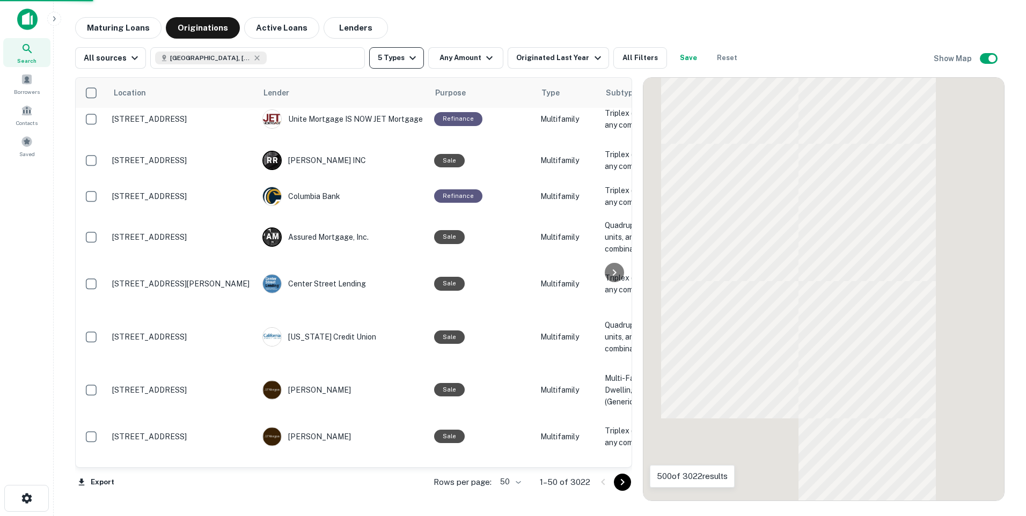
click at [400, 60] on button "5 Types" at bounding box center [396, 57] width 55 height 21
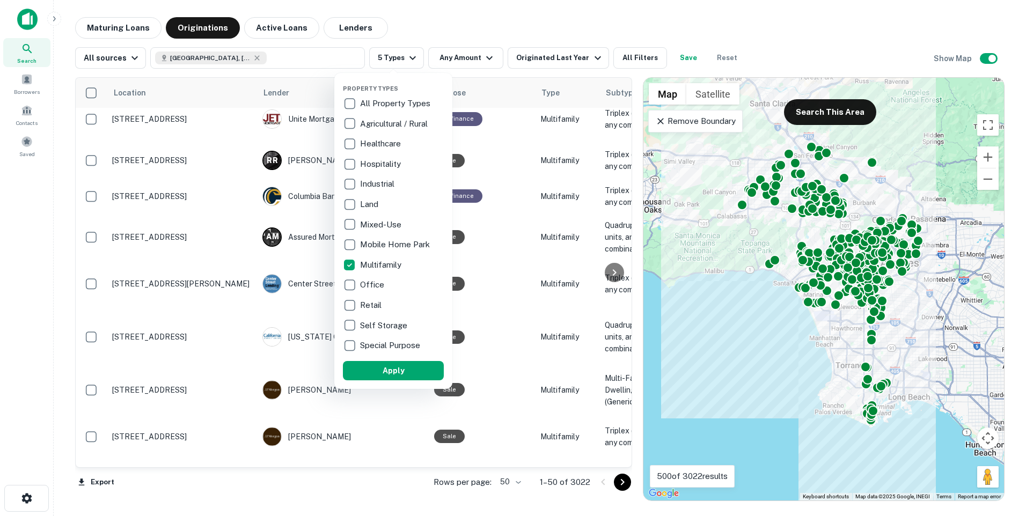
click at [400, 30] on div at bounding box center [513, 258] width 1026 height 516
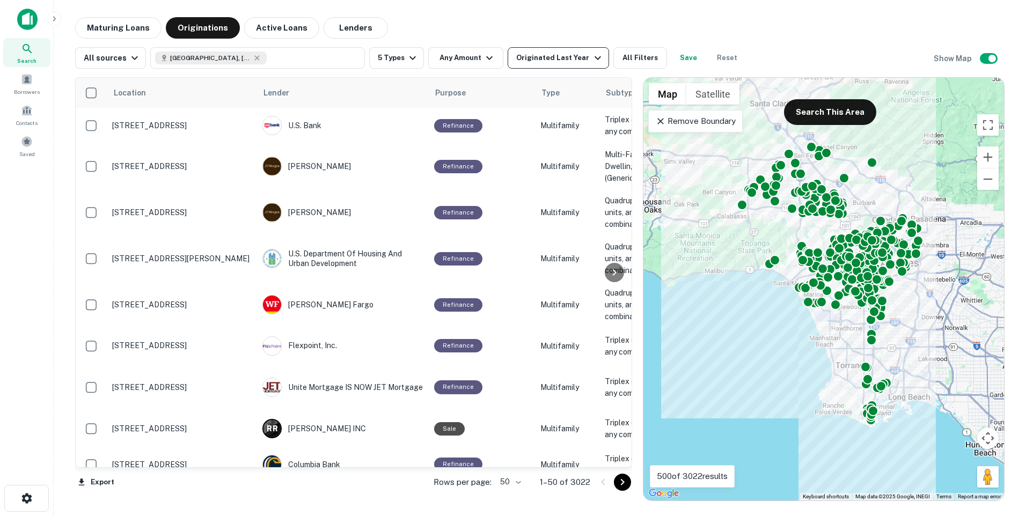
click at [539, 64] on div "Originated Last Year" at bounding box center [559, 58] width 87 height 13
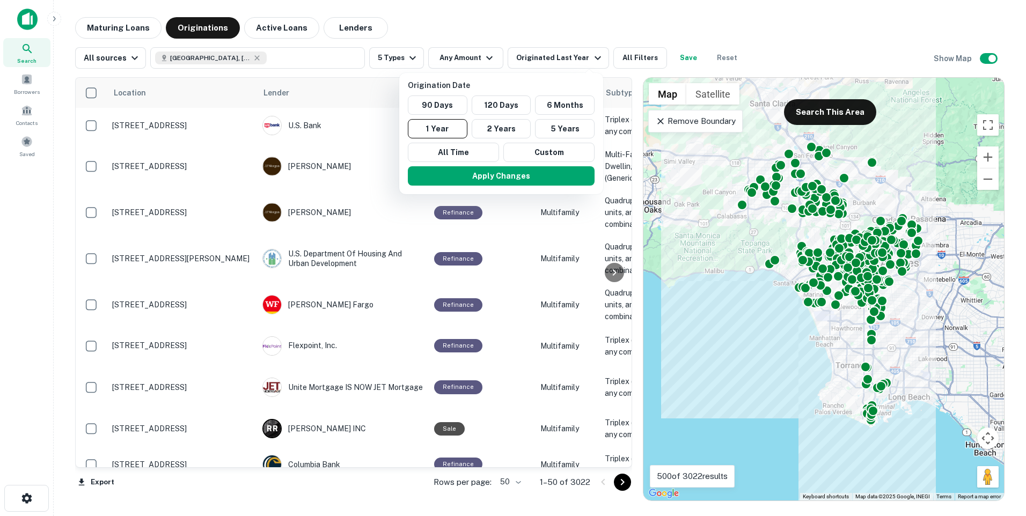
click at [448, 19] on div at bounding box center [513, 258] width 1026 height 516
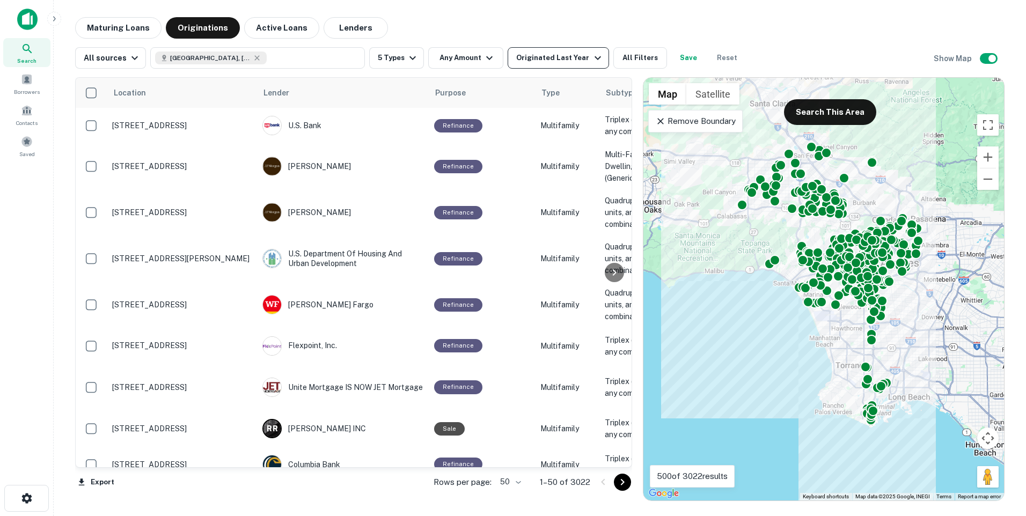
click at [536, 56] on div "Originated Last Year" at bounding box center [559, 58] width 87 height 13
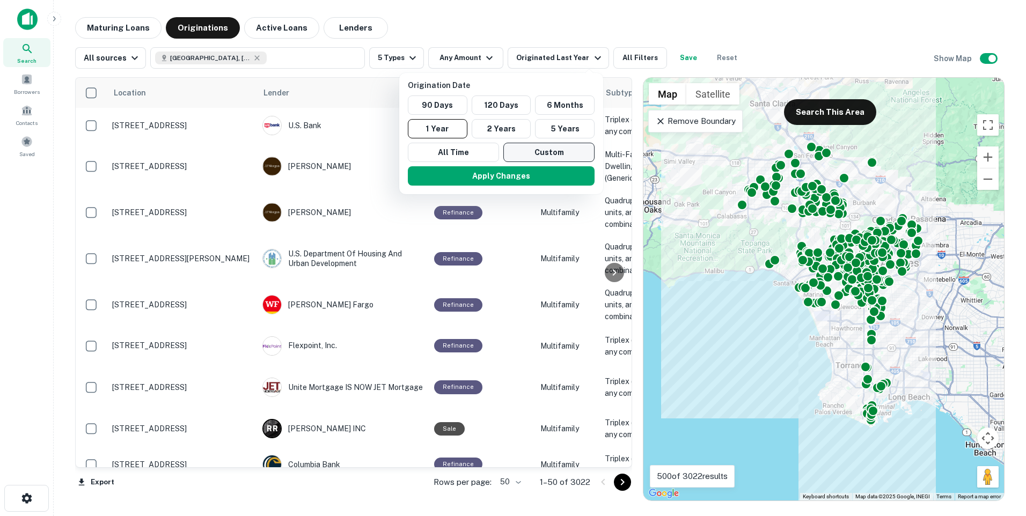
click at [538, 157] on button "Custom" at bounding box center [548, 152] width 91 height 19
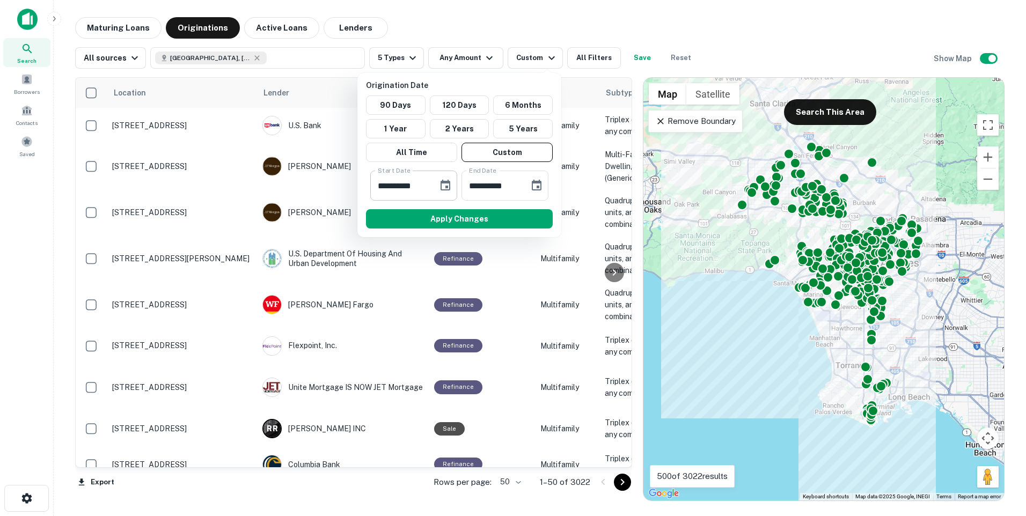
click at [448, 187] on icon "Choose date, selected date is Mar 26, 2025" at bounding box center [446, 185] width 10 height 11
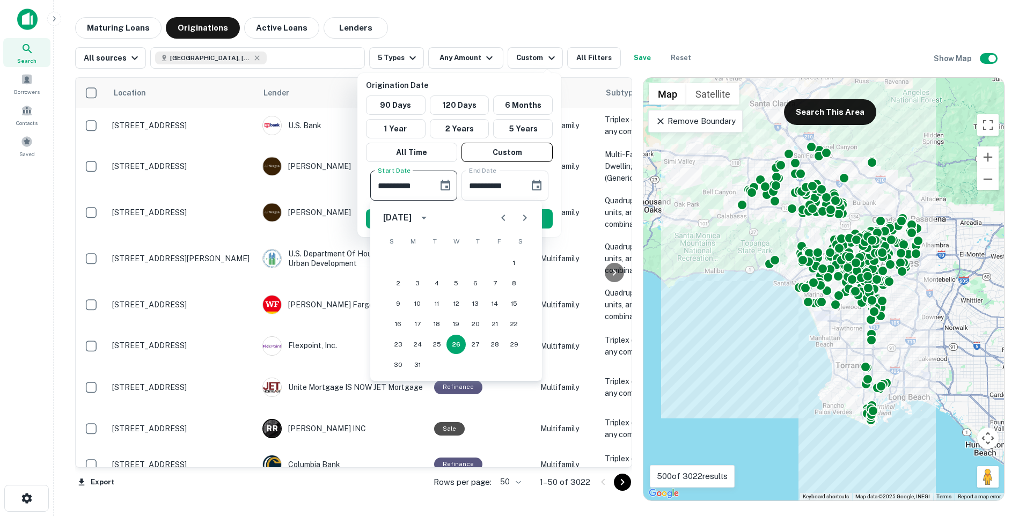
click at [415, 217] on div "[DATE]" at bounding box center [399, 217] width 32 height 13
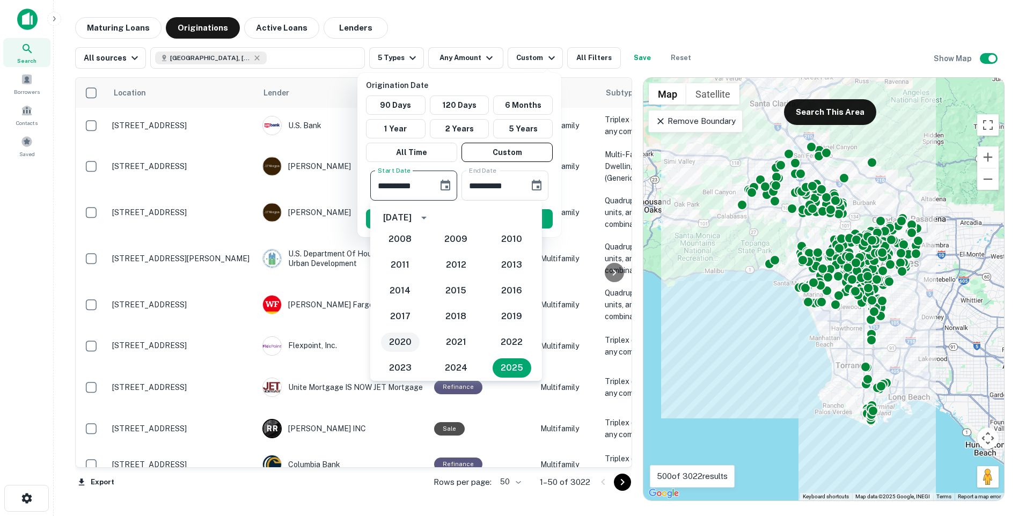
click at [404, 335] on button "2020" at bounding box center [400, 342] width 39 height 19
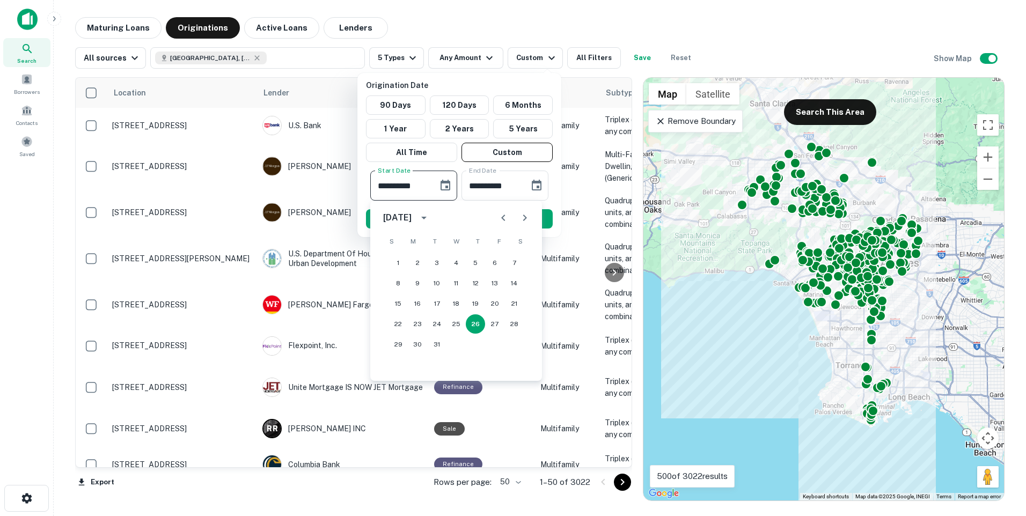
click at [445, 184] on icon "Choose date, selected date is Mar 26, 2020" at bounding box center [446, 185] width 10 height 11
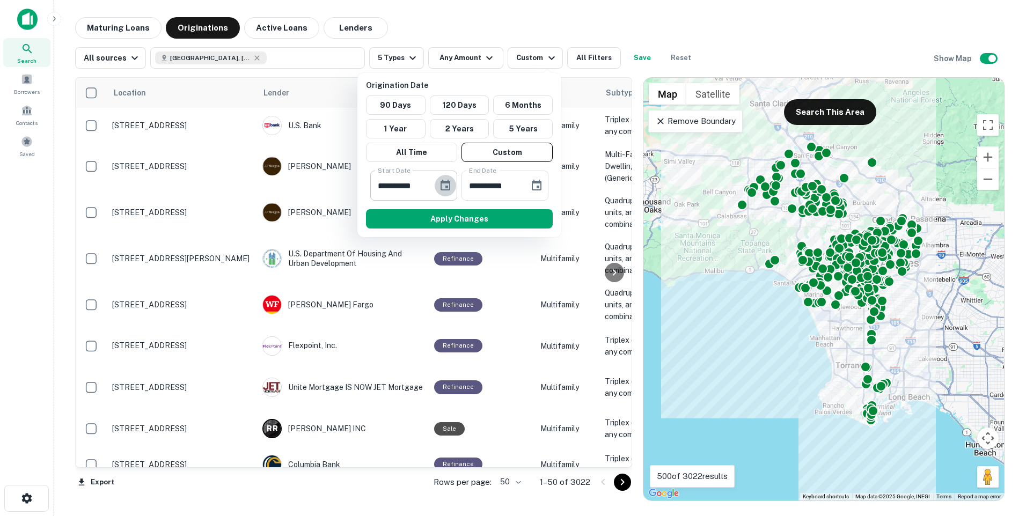
click at [444, 184] on icon "Choose date, selected date is Mar 26, 2020" at bounding box center [446, 185] width 10 height 11
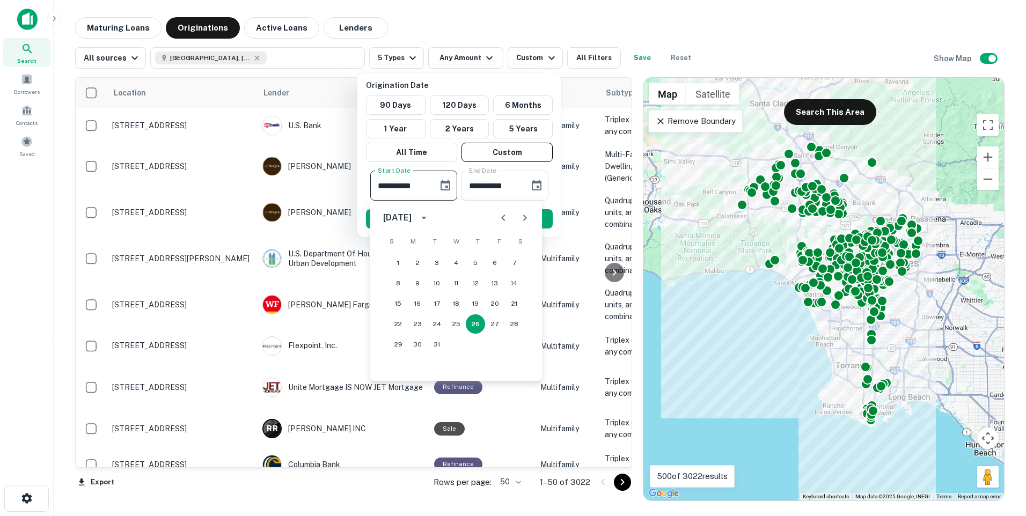
click at [430, 220] on icon "calendar view is open, switch to year view" at bounding box center [424, 217] width 13 height 13
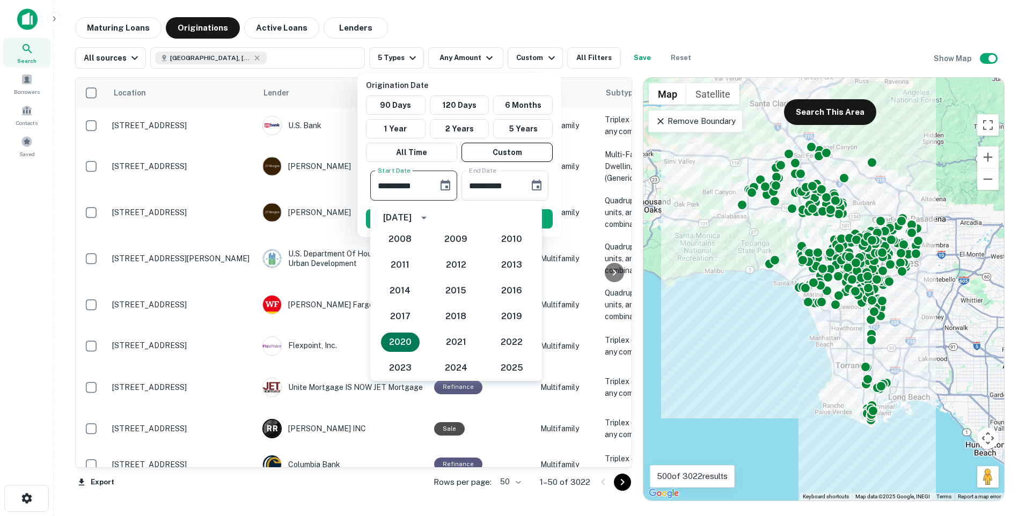
click at [405, 337] on button "2020" at bounding box center [400, 342] width 39 height 19
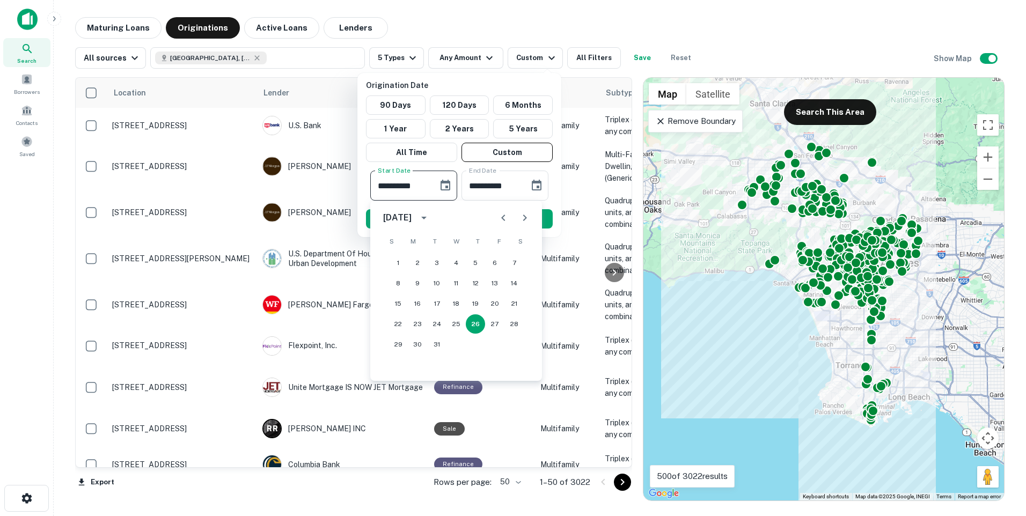
click at [529, 218] on icon "Next month" at bounding box center [524, 217] width 13 height 13
click at [528, 218] on icon "Next month" at bounding box center [524, 217] width 13 height 13
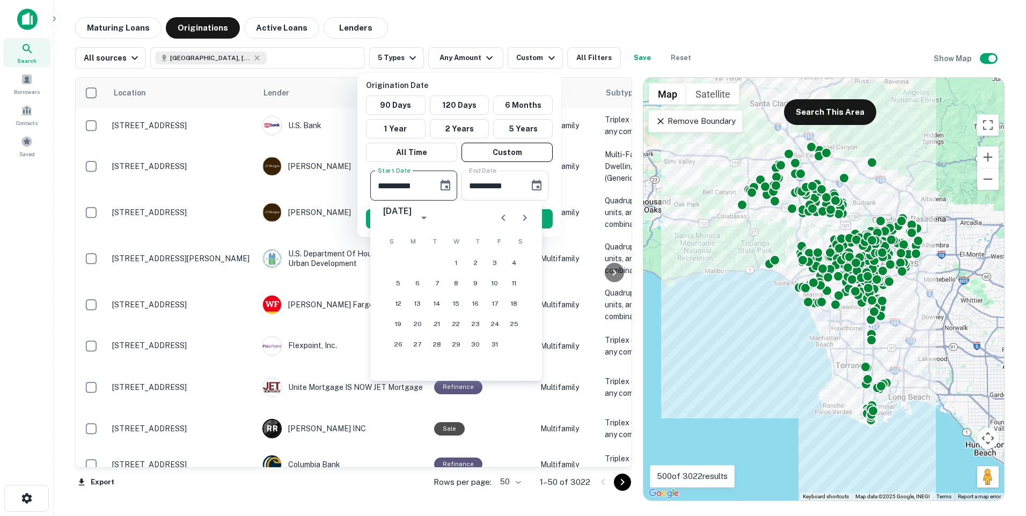
click at [528, 218] on icon "Next month" at bounding box center [524, 217] width 13 height 13
click at [503, 216] on icon "Previous month" at bounding box center [503, 218] width 4 height 6
click at [523, 216] on icon "Next month" at bounding box center [524, 217] width 13 height 13
click at [433, 261] on button "1" at bounding box center [436, 262] width 19 height 19
type input "**********"
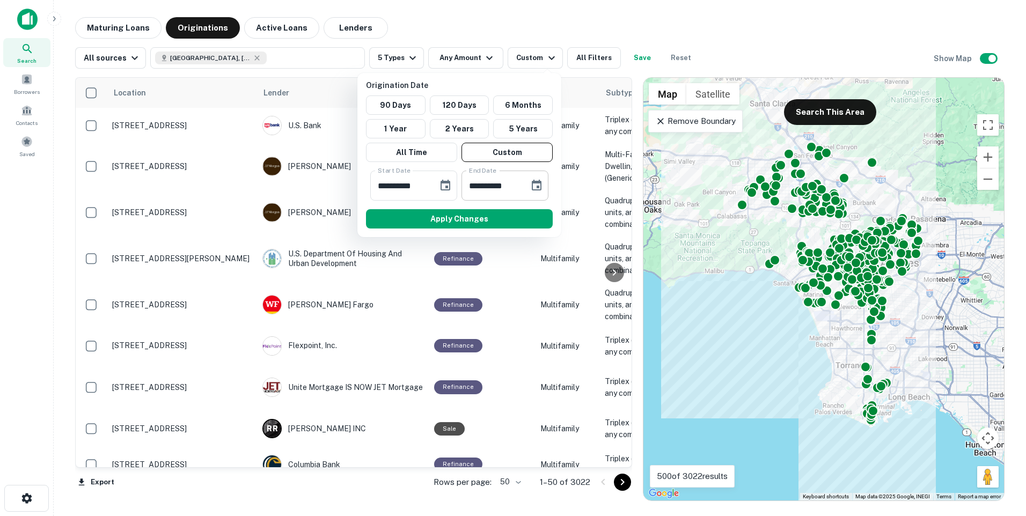
click at [541, 183] on icon "Choose date, selected date is Sep 22, 2025" at bounding box center [537, 185] width 10 height 11
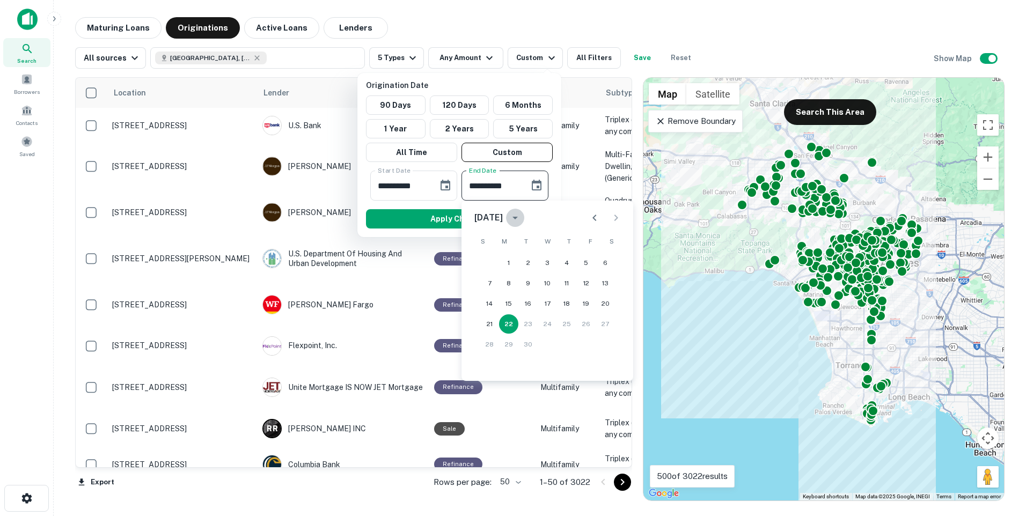
click at [524, 221] on button "calendar view is open, switch to year view" at bounding box center [515, 218] width 18 height 18
click at [497, 245] on button "2020" at bounding box center [491, 243] width 39 height 19
click at [522, 217] on icon "calendar view is open, switch to year view" at bounding box center [515, 217] width 13 height 13
click at [493, 246] on button "2020" at bounding box center [491, 243] width 39 height 19
click at [617, 220] on icon "Next month" at bounding box center [617, 218] width 4 height 6
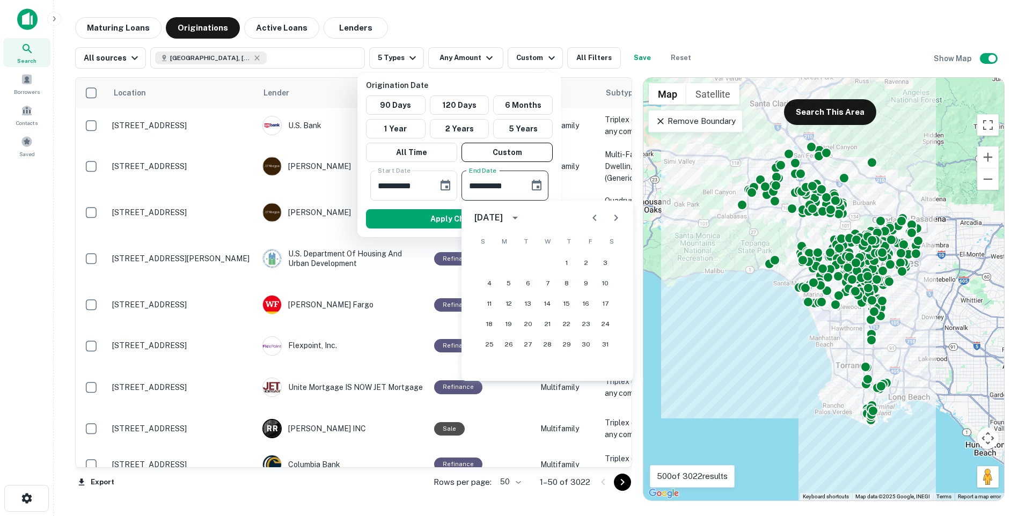
click at [617, 220] on icon "Next month" at bounding box center [617, 218] width 4 height 6
click at [486, 343] on button "28" at bounding box center [489, 344] width 19 height 19
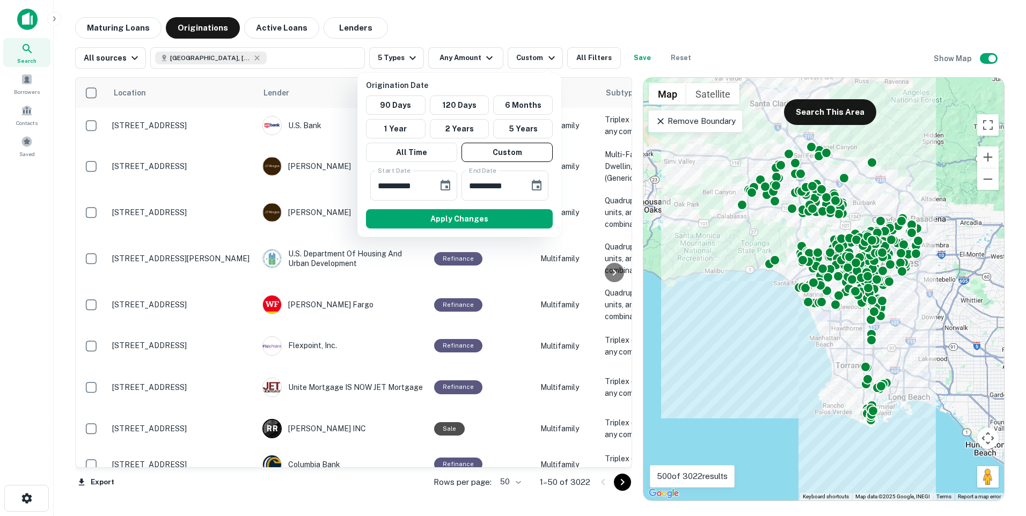
type input "**********"
click at [460, 220] on button "Apply Changes" at bounding box center [459, 218] width 187 height 19
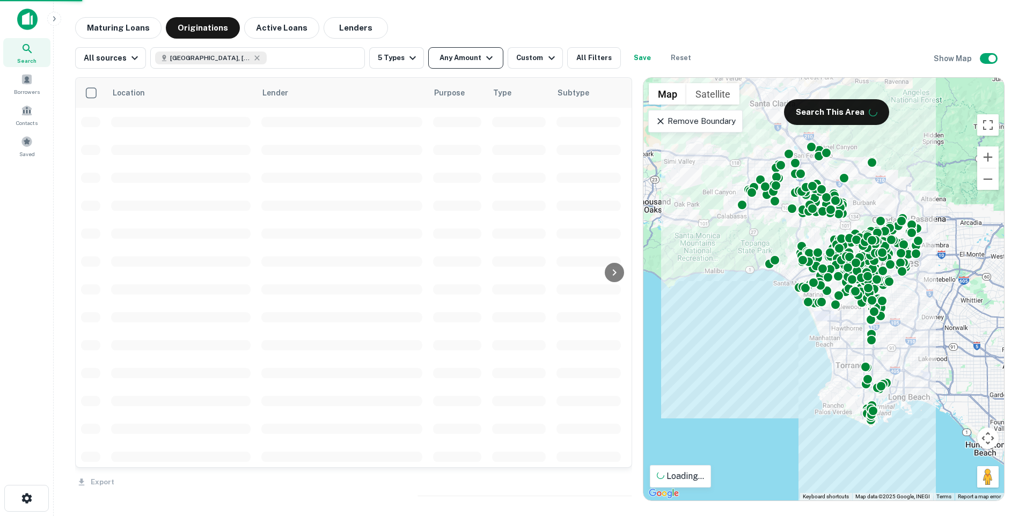
click at [474, 61] on button "Any Amount" at bounding box center [465, 57] width 75 height 21
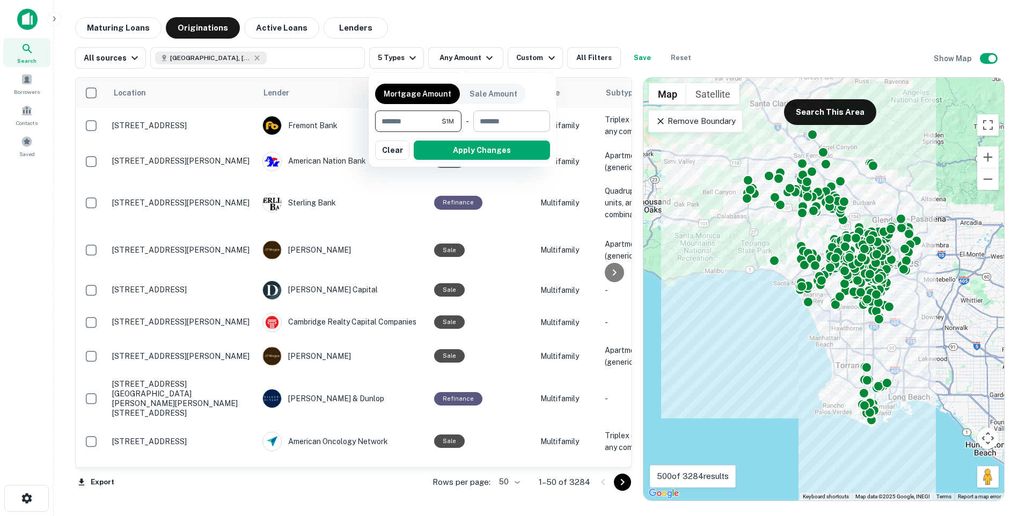
type input "*******"
click at [500, 120] on input "number" at bounding box center [507, 121] width 69 height 21
type input "*******"
click at [489, 155] on button "Apply Changes" at bounding box center [482, 150] width 136 height 19
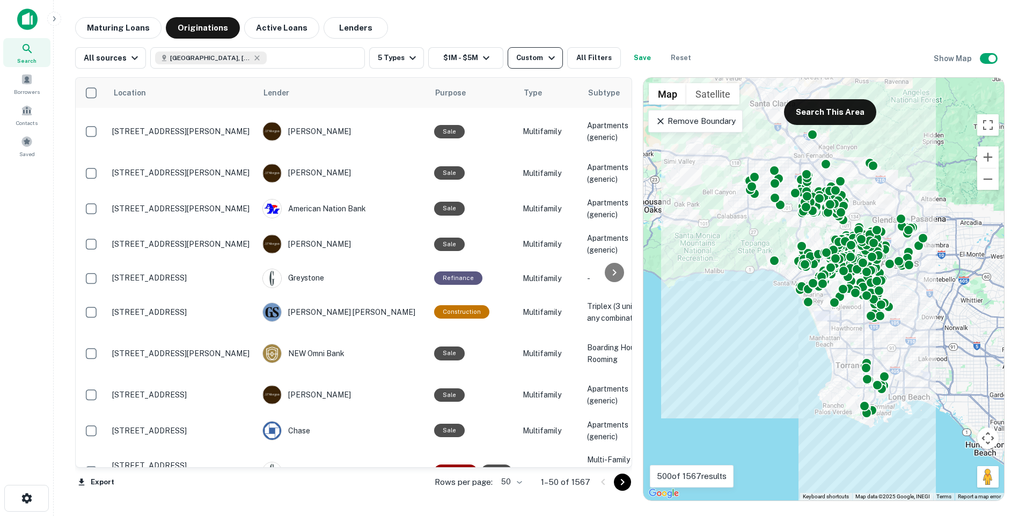
click at [525, 56] on div "Custom" at bounding box center [536, 58] width 41 height 13
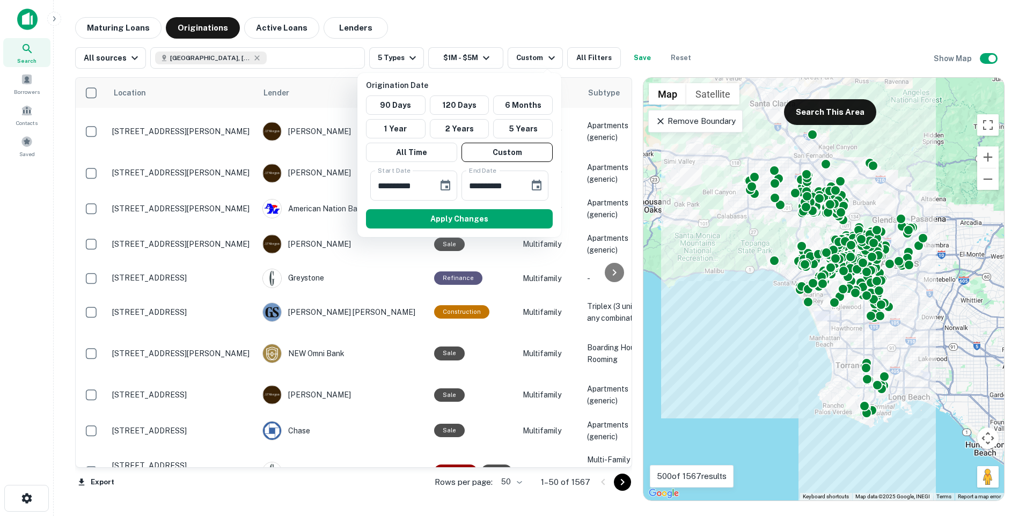
click at [478, 25] on div at bounding box center [513, 258] width 1026 height 516
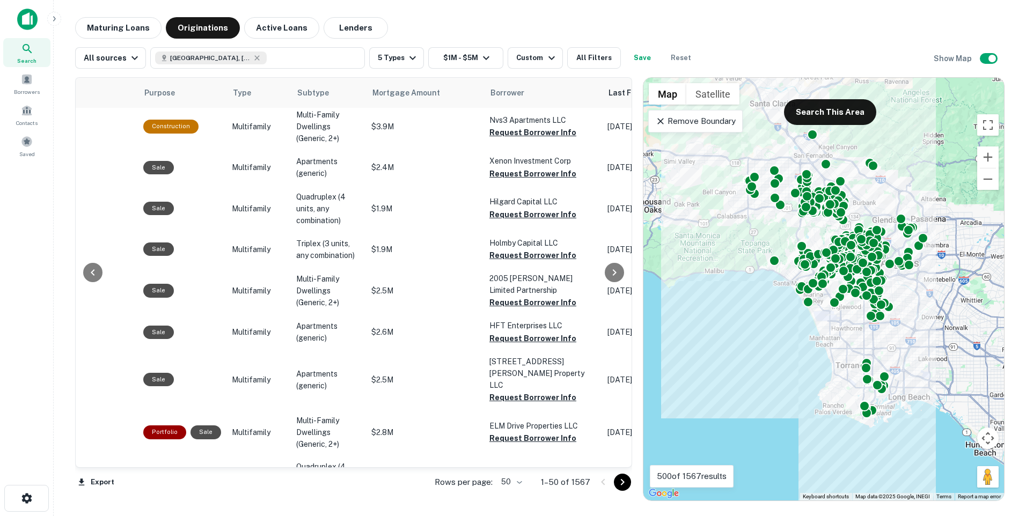
scroll to position [590, 0]
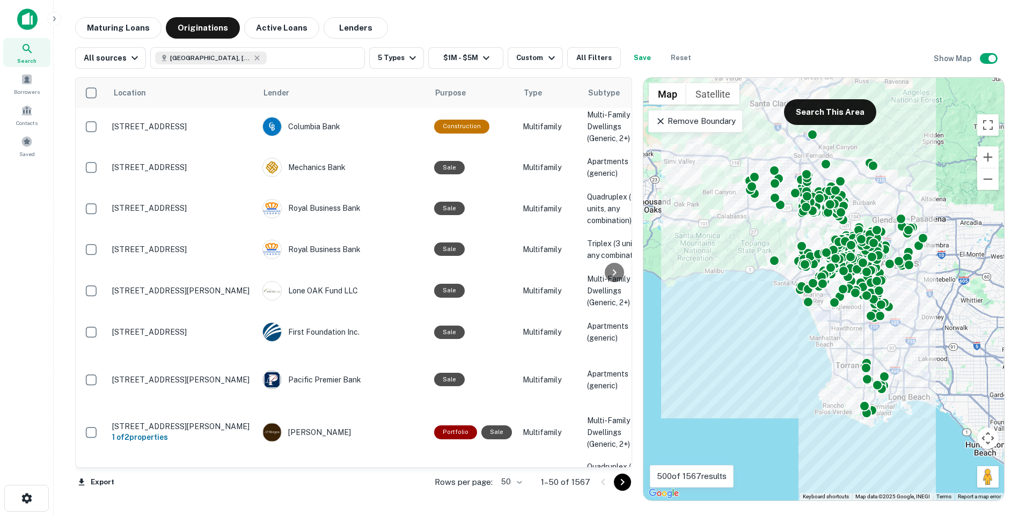
click at [632, 57] on button "Save" at bounding box center [642, 57] width 34 height 21
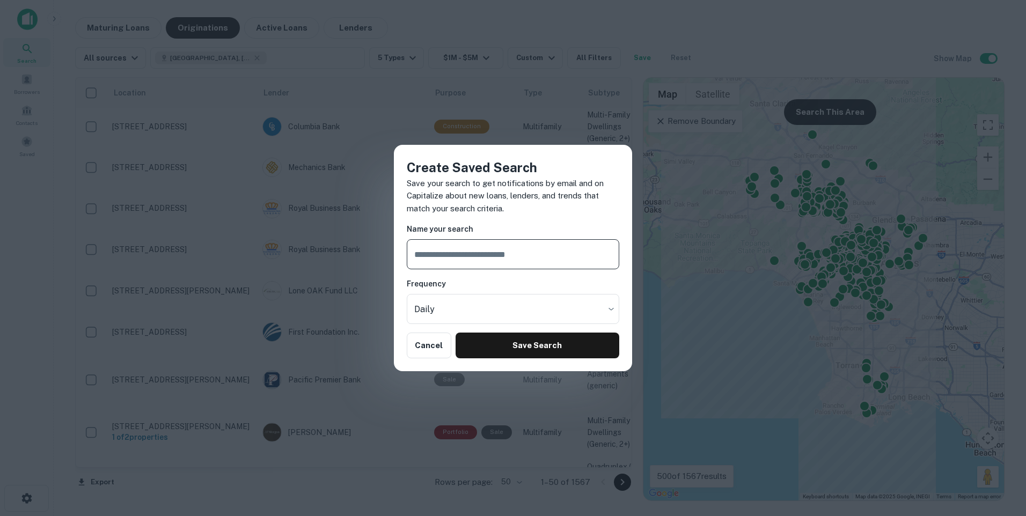
click at [462, 247] on input "text" at bounding box center [513, 254] width 213 height 30
type input "**********"
click at [547, 346] on button "Save Search" at bounding box center [538, 346] width 164 height 26
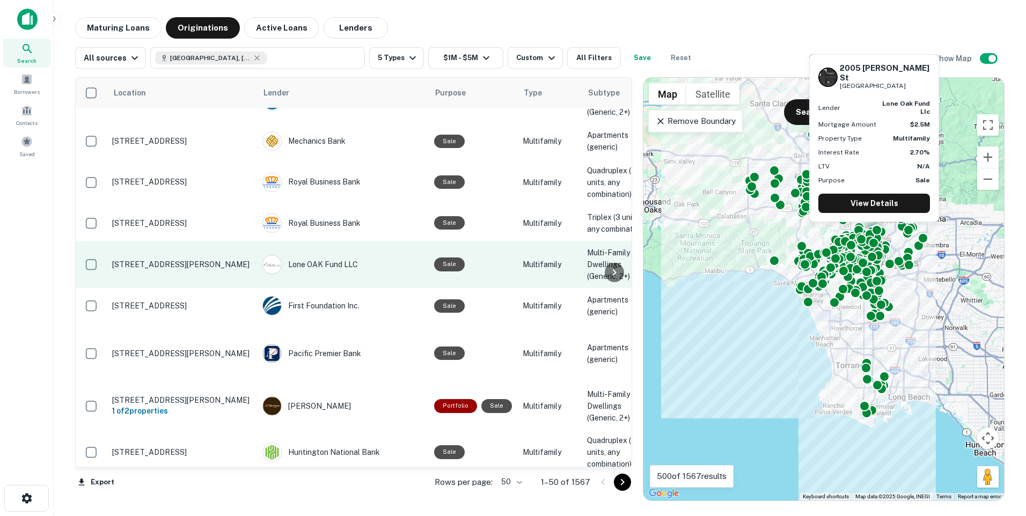
scroll to position [495, 0]
